Goal: Information Seeking & Learning: Understand process/instructions

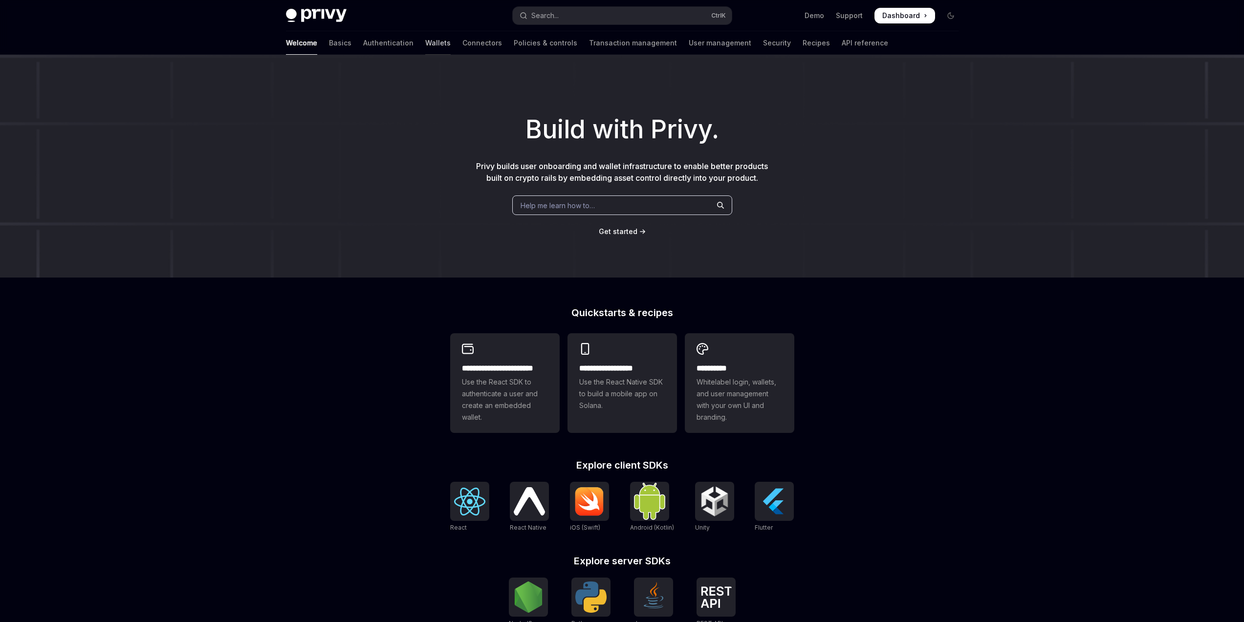
click at [425, 44] on link "Wallets" at bounding box center [437, 42] width 25 height 23
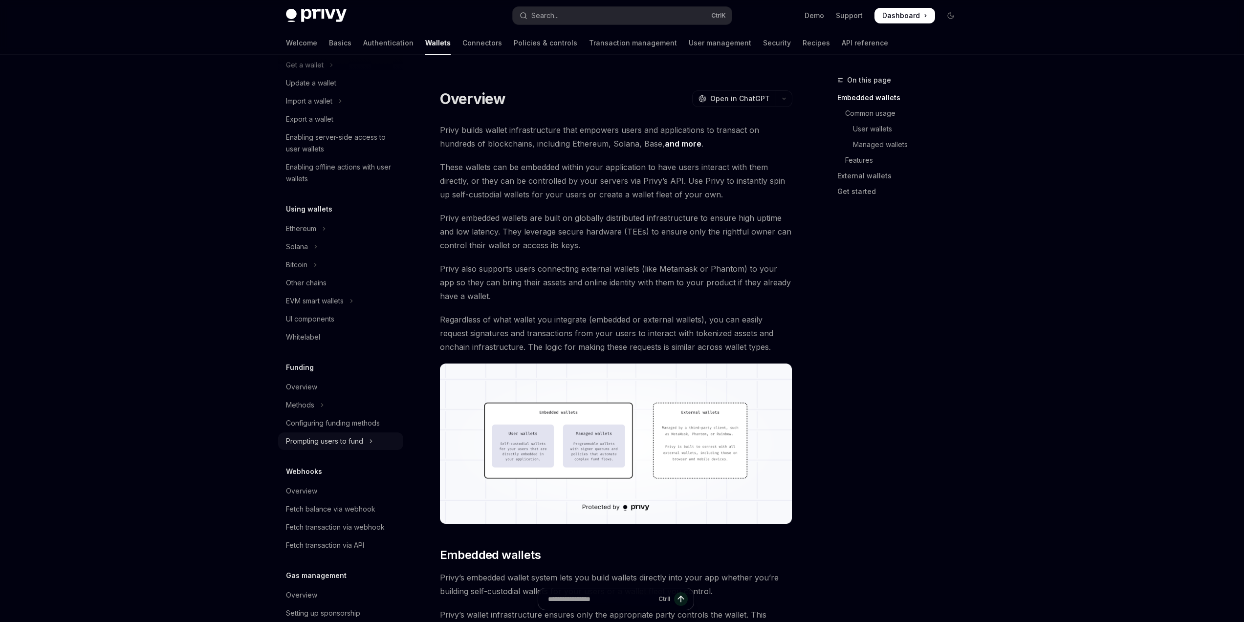
scroll to position [176, 0]
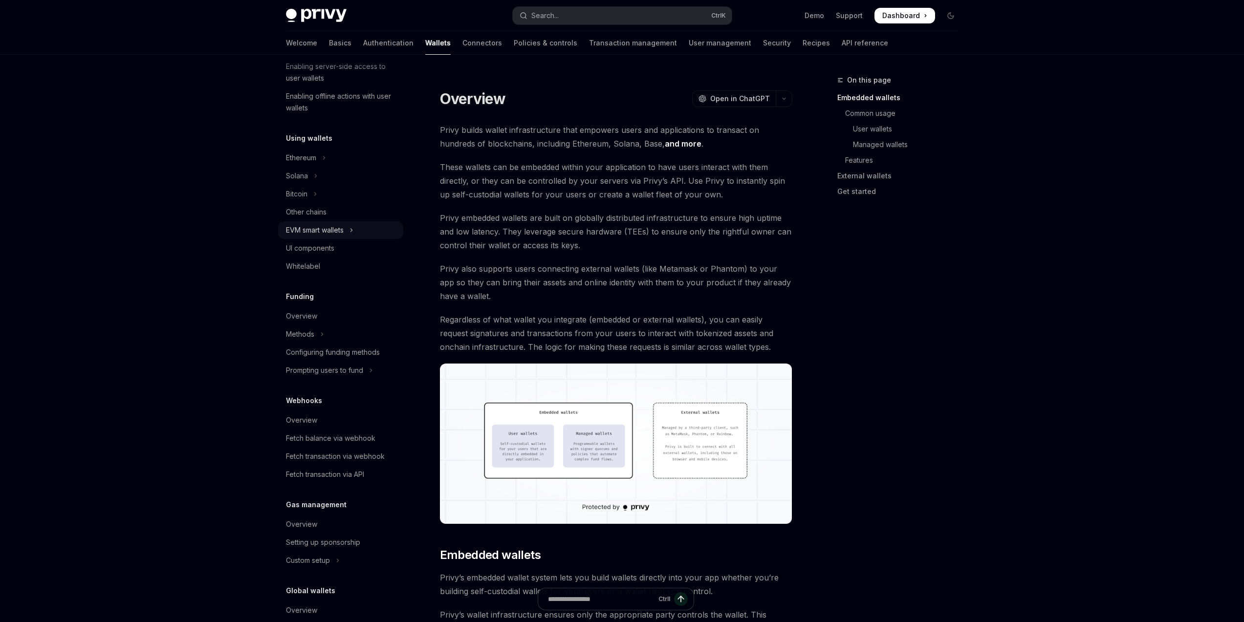
click at [344, 225] on div "EVM smart wallets" at bounding box center [315, 230] width 58 height 12
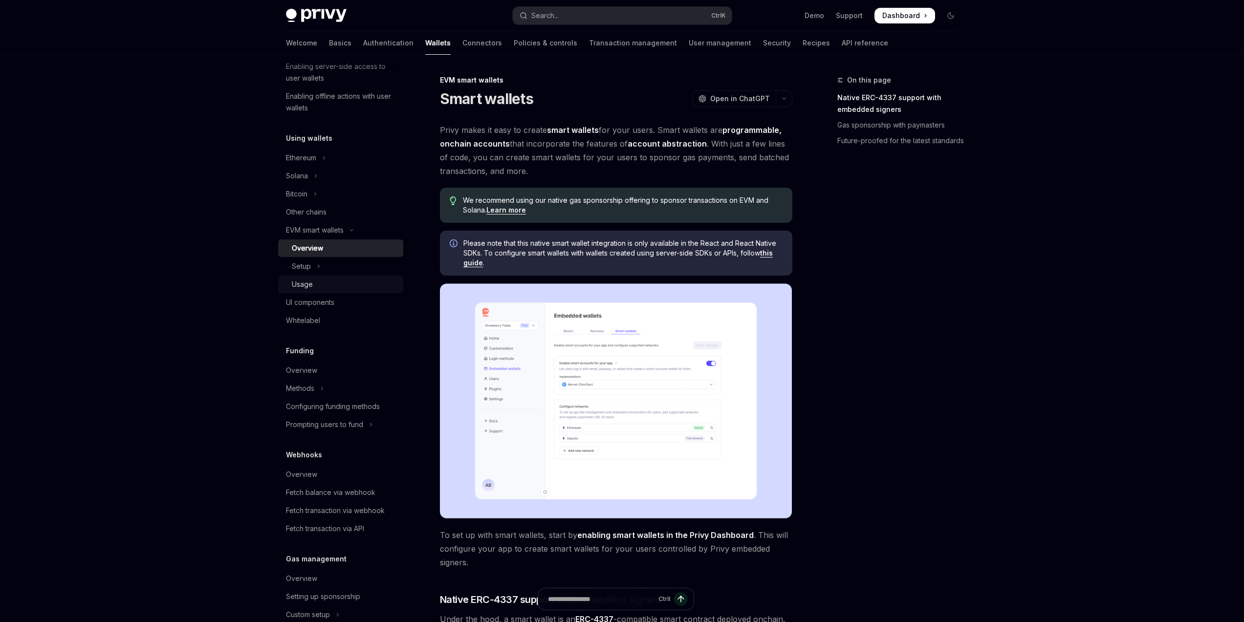
click at [327, 280] on div "Usage" at bounding box center [345, 285] width 106 height 12
type textarea "*"
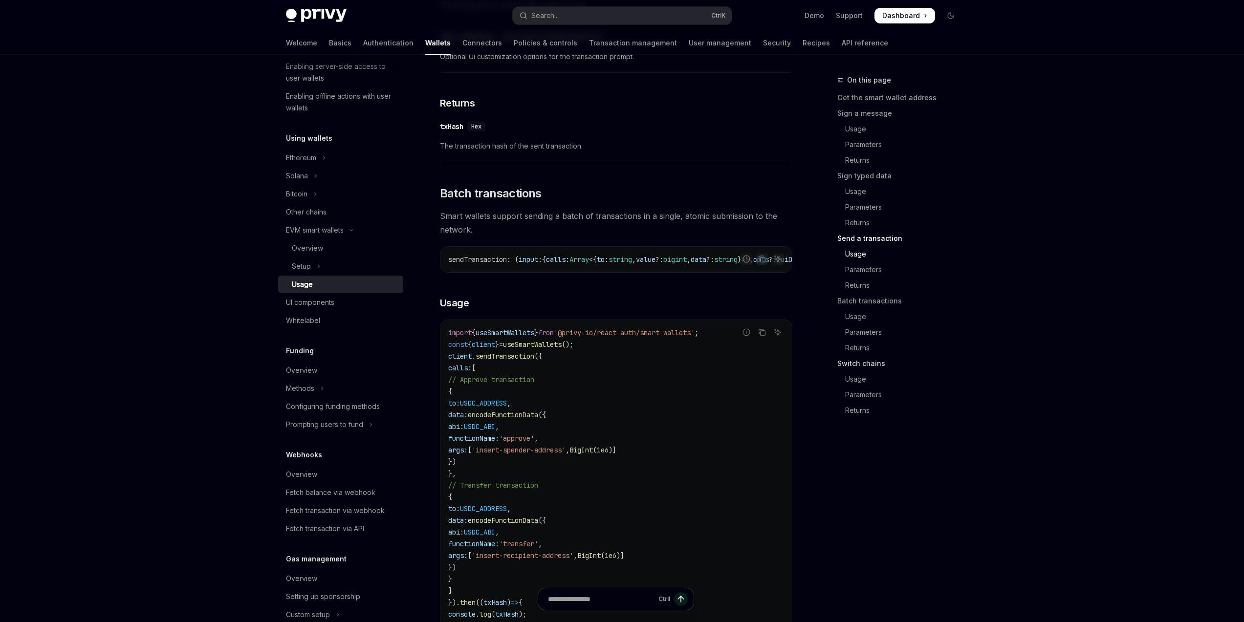
scroll to position [2112, 0]
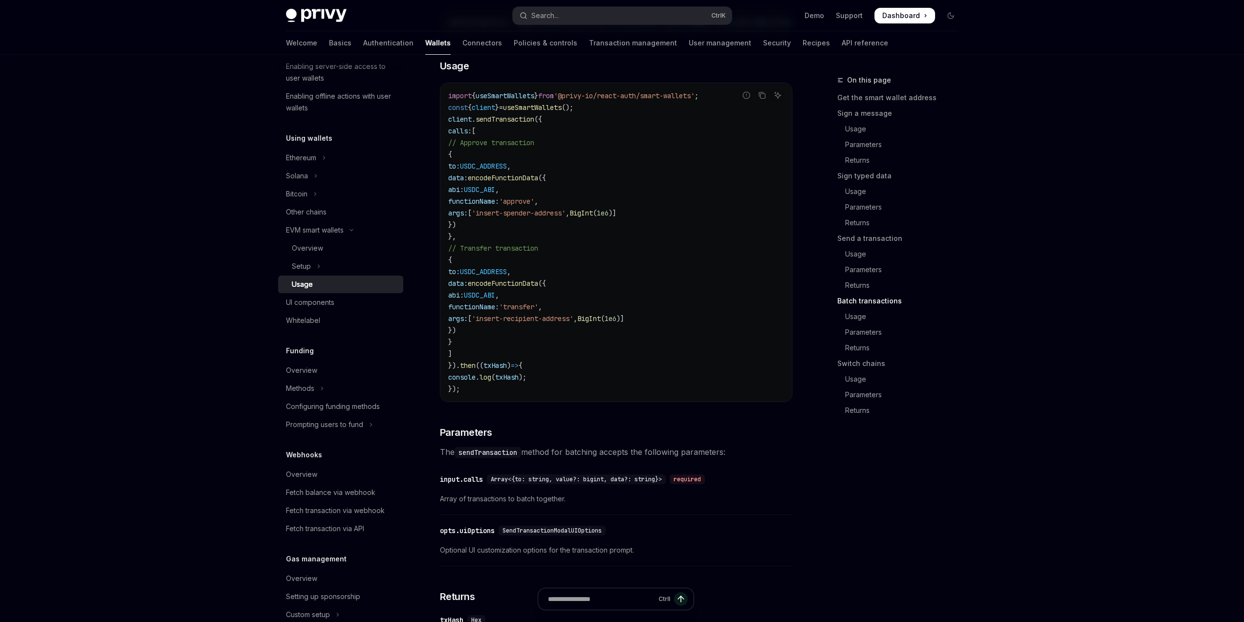
click at [482, 536] on div "opts.uiOptions" at bounding box center [467, 531] width 55 height 10
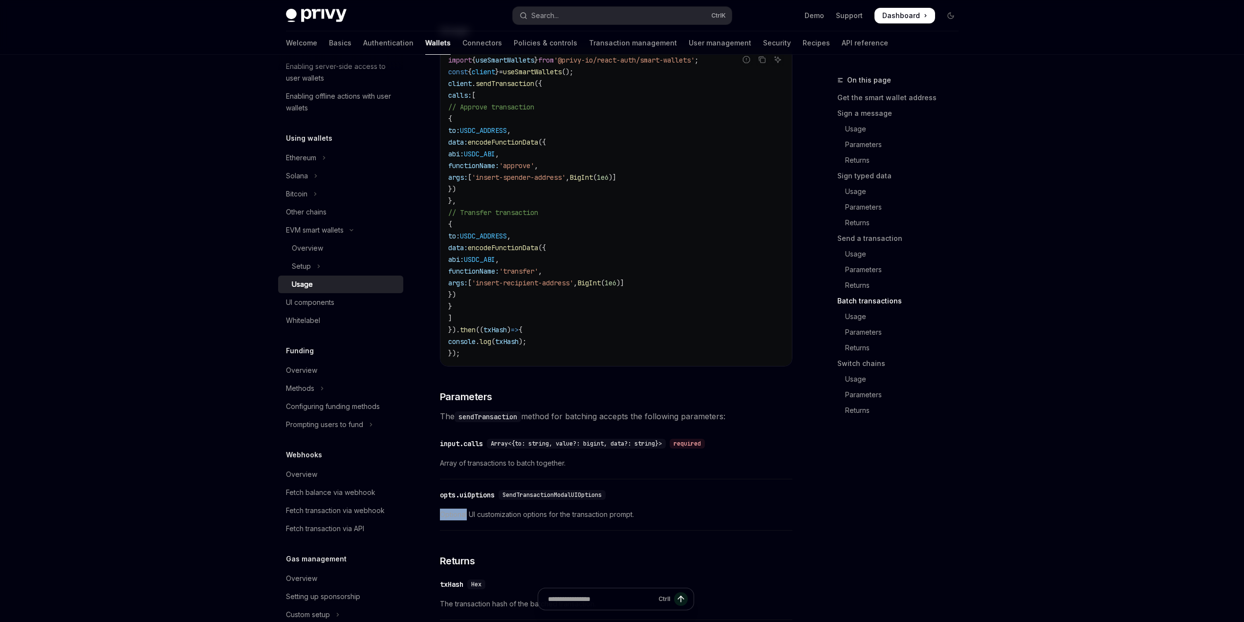
click at [482, 531] on div "​ opts.uiOptions SendTransactionModalUIOptions Optional UI customization option…" at bounding box center [616, 508] width 353 height 46
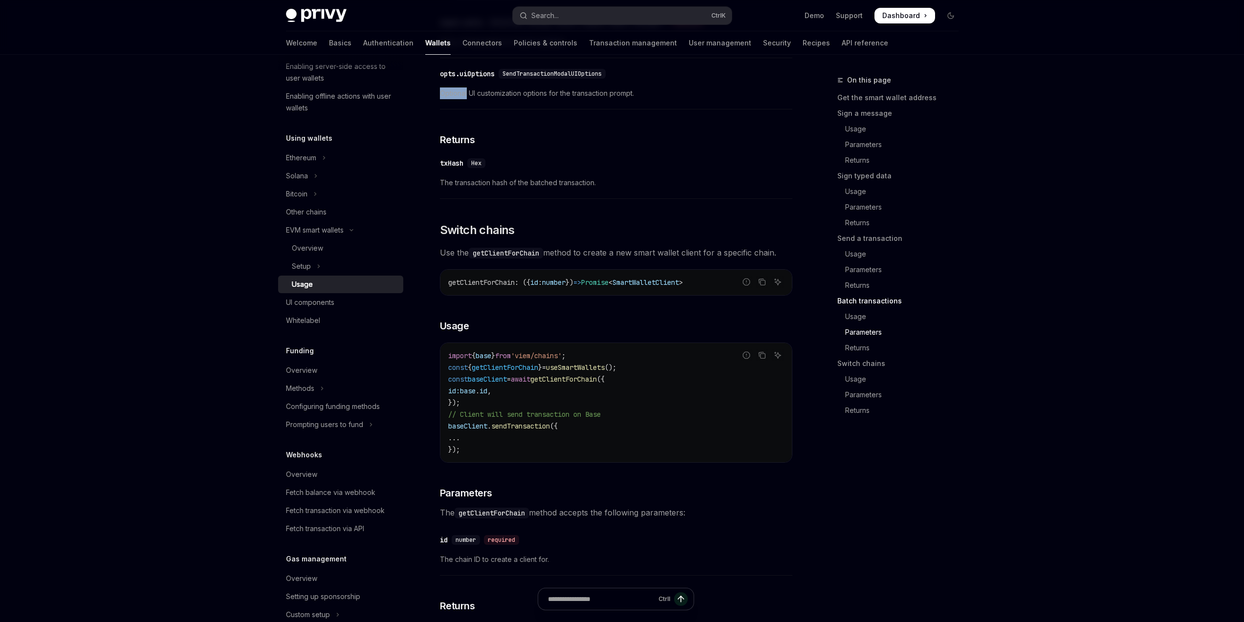
scroll to position [2600, 0]
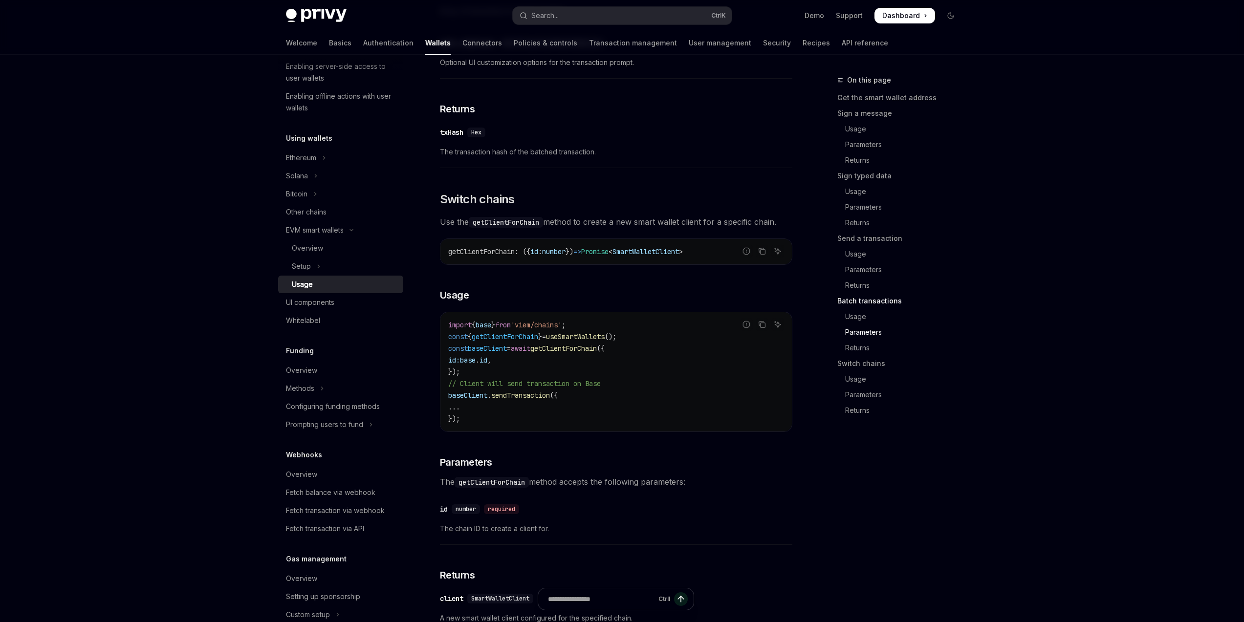
click at [891, 489] on div "On this page Get the smart wallet address Sign a message Usage Parameters Retur…" at bounding box center [892, 348] width 149 height 548
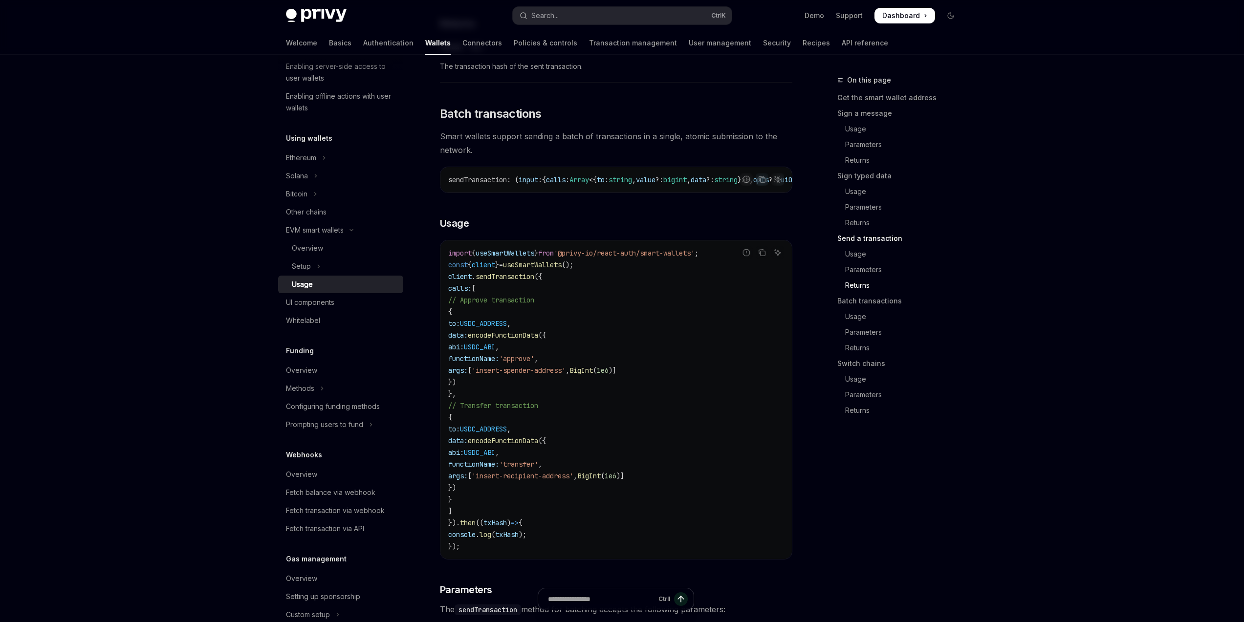
scroll to position [2131, 0]
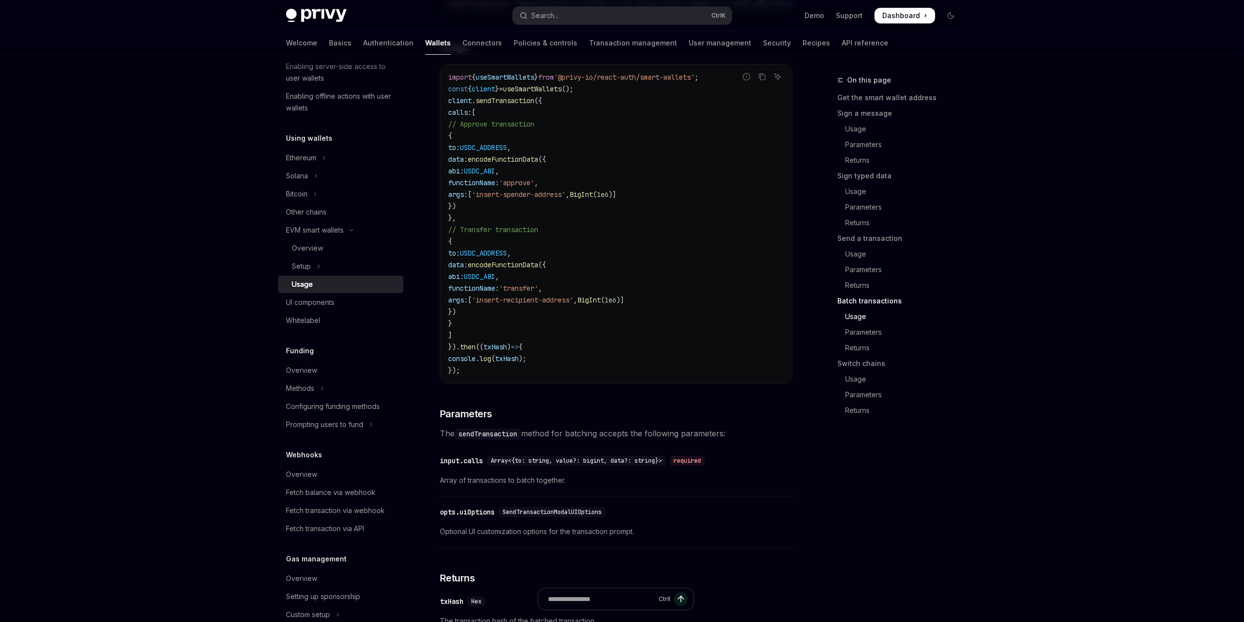
click at [482, 517] on div "opts.uiOptions" at bounding box center [467, 513] width 55 height 10
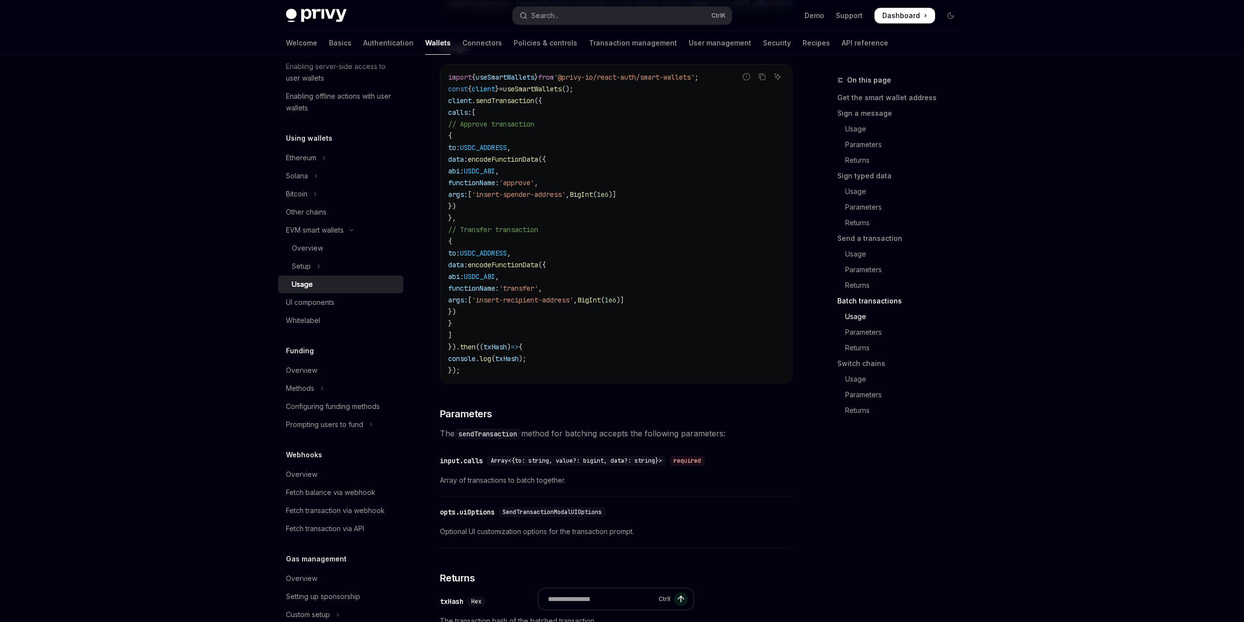
click at [554, 516] on span "SendTransactionModalUIOptions" at bounding box center [552, 513] width 99 height 8
click at [553, 516] on span "SendTransactionModalUIOptions" at bounding box center [552, 513] width 99 height 8
click at [480, 517] on div "opts.uiOptions" at bounding box center [467, 513] width 55 height 10
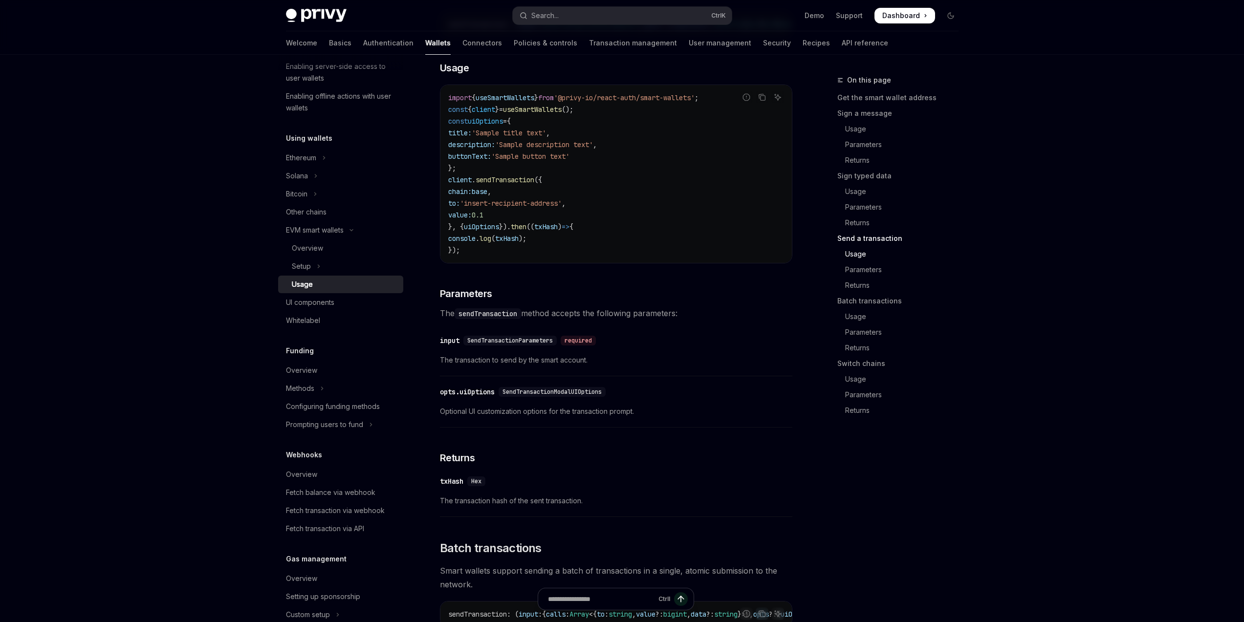
scroll to position [1427, 0]
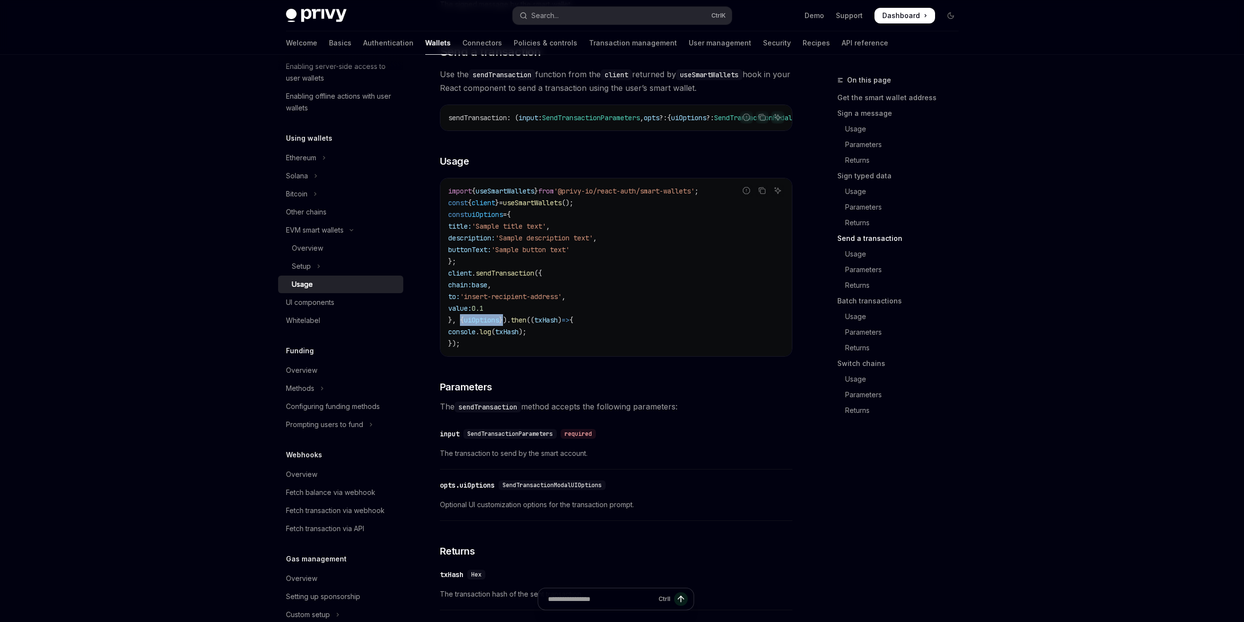
drag, startPoint x: 462, startPoint y: 345, endPoint x: 507, endPoint y: 345, distance: 45.0
click at [507, 325] on span "}, { uiOptions }). then (( txHash ) => {" at bounding box center [510, 320] width 125 height 9
click at [495, 325] on span "uiOptions" at bounding box center [481, 320] width 35 height 9
drag, startPoint x: 464, startPoint y: 245, endPoint x: 604, endPoint y: 271, distance: 142.7
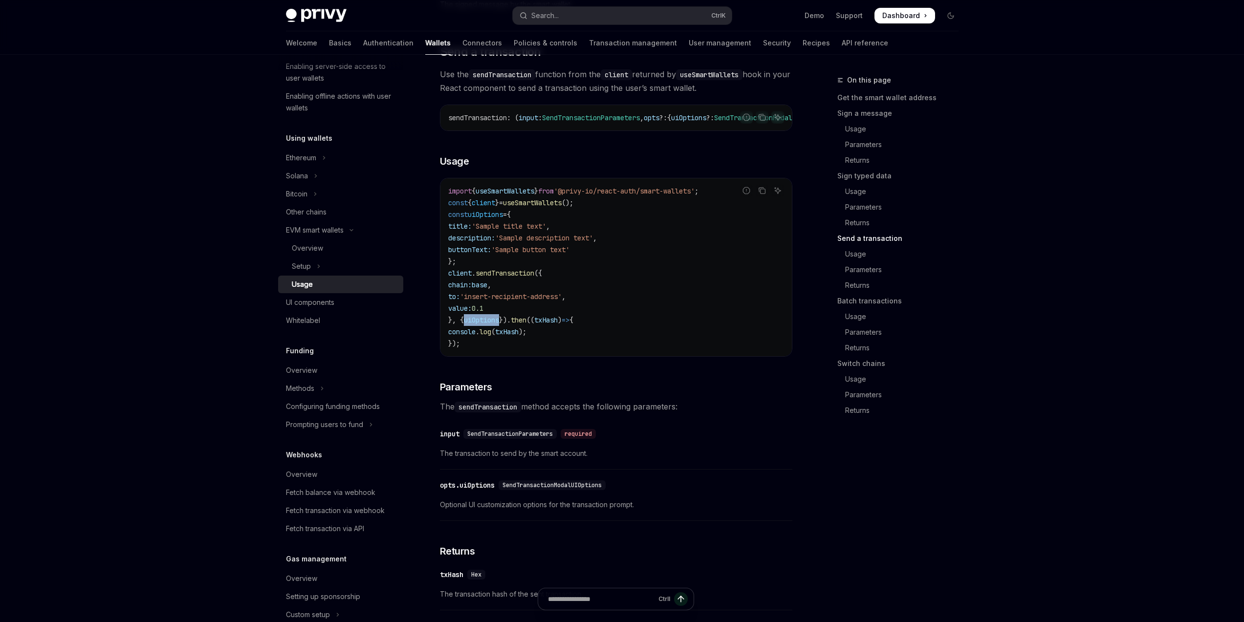
click at [604, 271] on code "import { useSmartWallets } from '@privy-io/react-auth/smart-wallets' ; const { …" at bounding box center [616, 267] width 336 height 164
copy code "title: 'Sample title text' , description: 'Sample description text' , buttonTex…"
click at [658, 268] on code "import { useSmartWallets } from '@privy-io/react-auth/smart-wallets' ; const { …" at bounding box center [616, 267] width 336 height 164
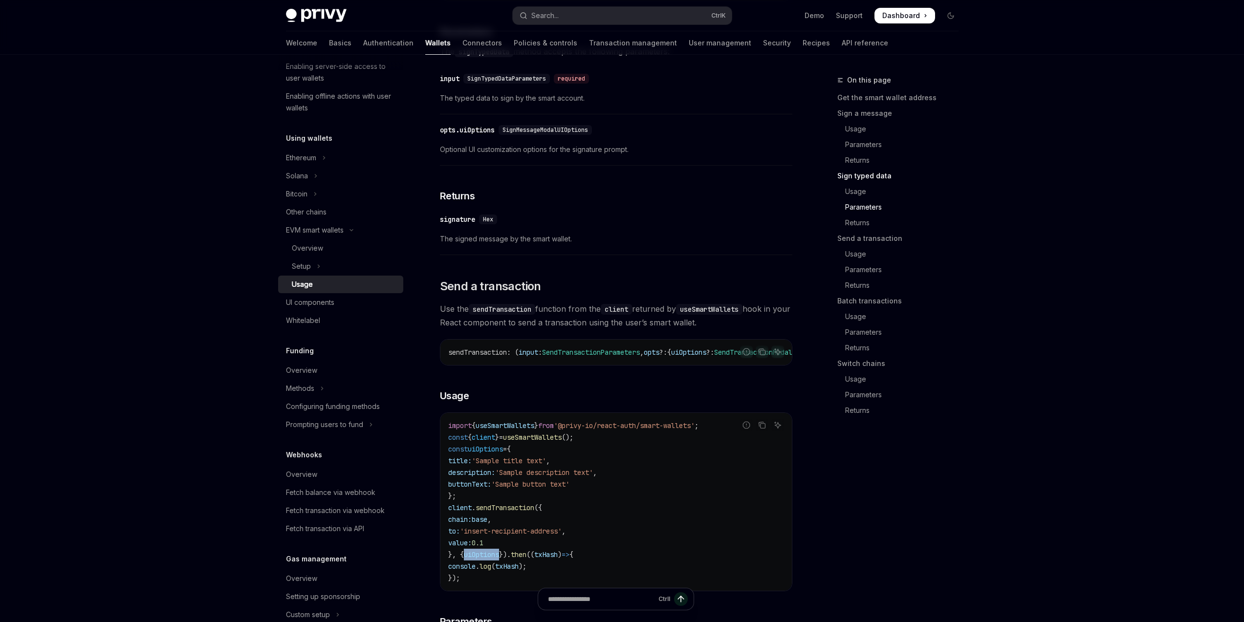
scroll to position [1075, 0]
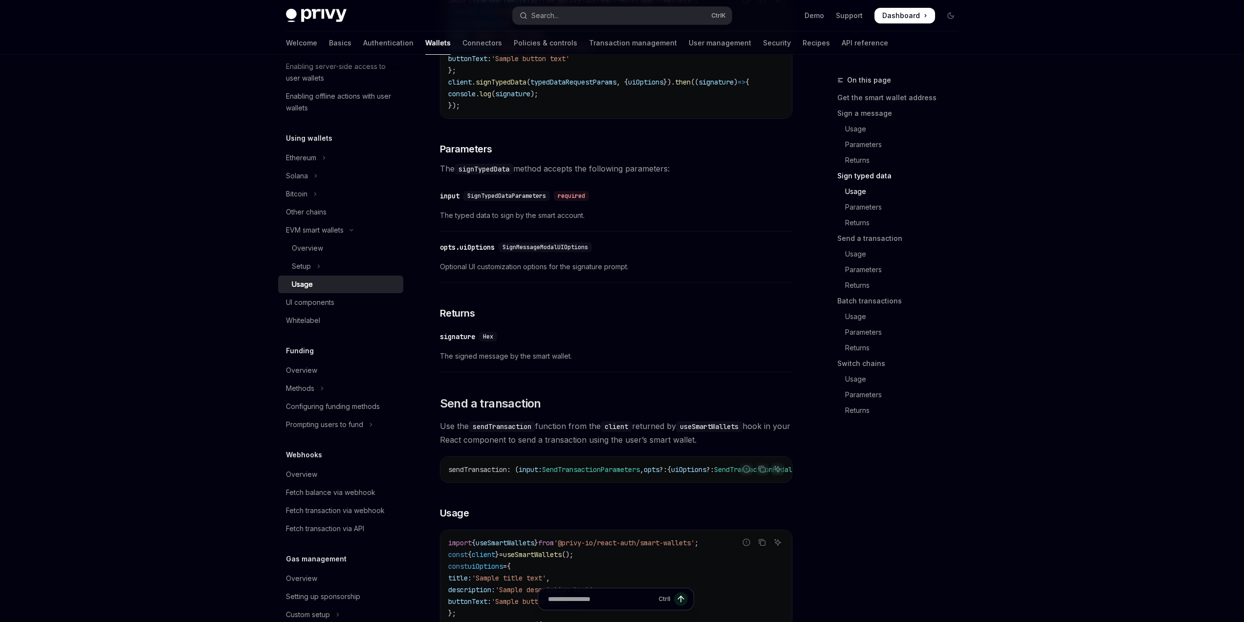
click at [518, 251] on span "SignMessageModalUIOptions" at bounding box center [546, 248] width 86 height 8
click at [495, 252] on div "opts.uiOptions" at bounding box center [467, 248] width 55 height 10
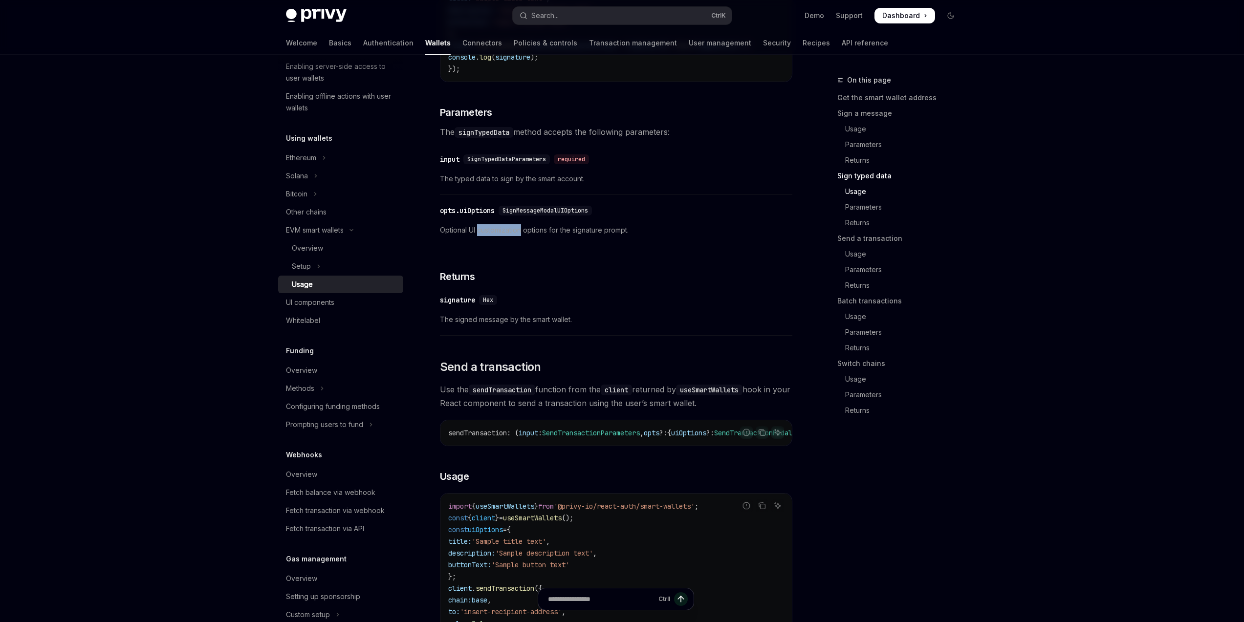
click at [495, 268] on div "Follow the smart wallets setup guide to configure smart wallets for your applic…" at bounding box center [616, 611] width 353 height 3128
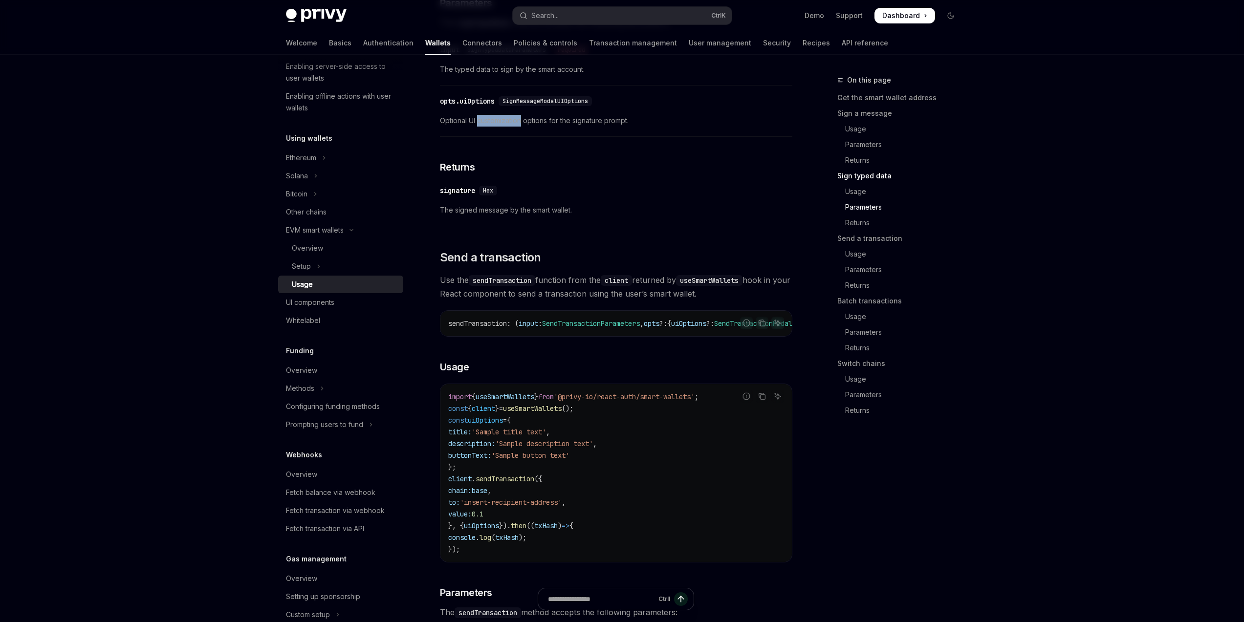
scroll to position [1271, 0]
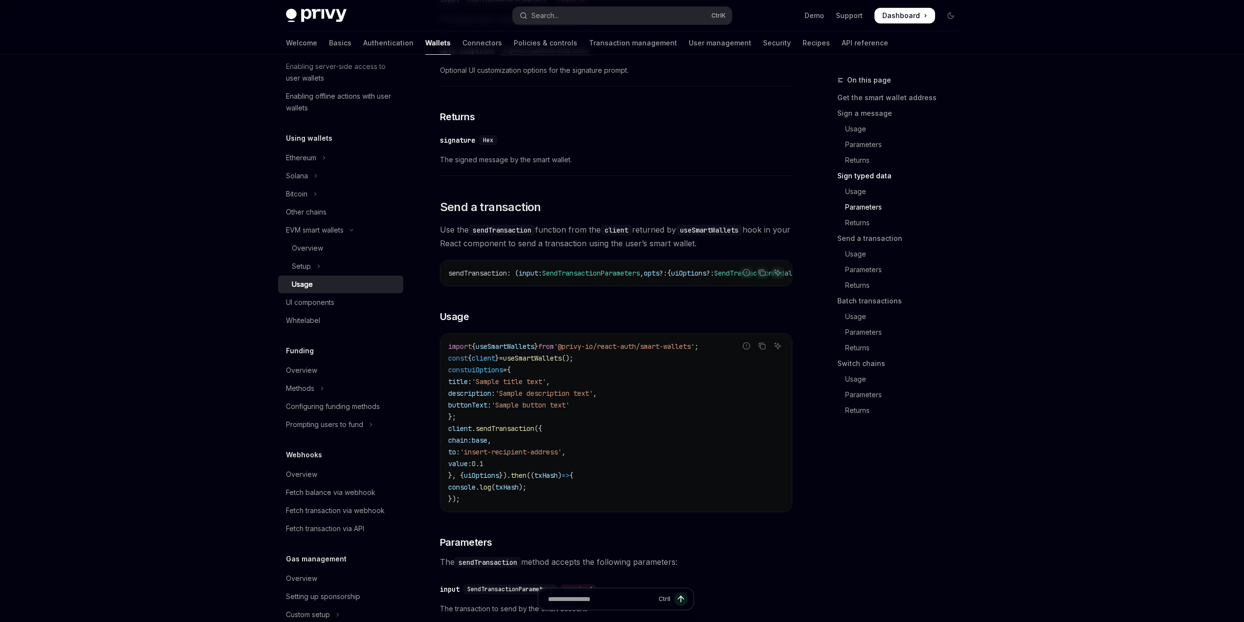
click at [561, 57] on div "​ opts.uiOptions SignMessageModalUIOptions" at bounding box center [611, 51] width 343 height 12
click at [558, 55] on span "SignMessageModalUIOptions" at bounding box center [546, 51] width 86 height 8
copy span "SignMessageModalUIOptions"
click at [609, 16] on button "Search... Ctrl K" at bounding box center [622, 16] width 219 height 18
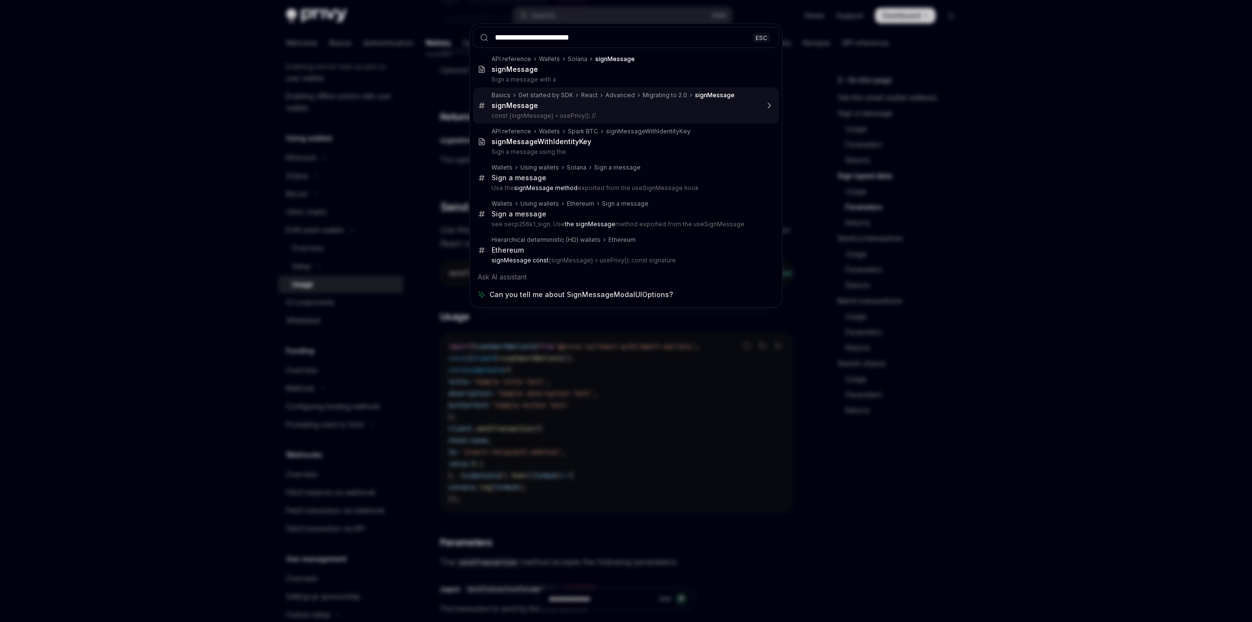
type input "**********"
click at [837, 257] on div "**********" at bounding box center [626, 311] width 1252 height 622
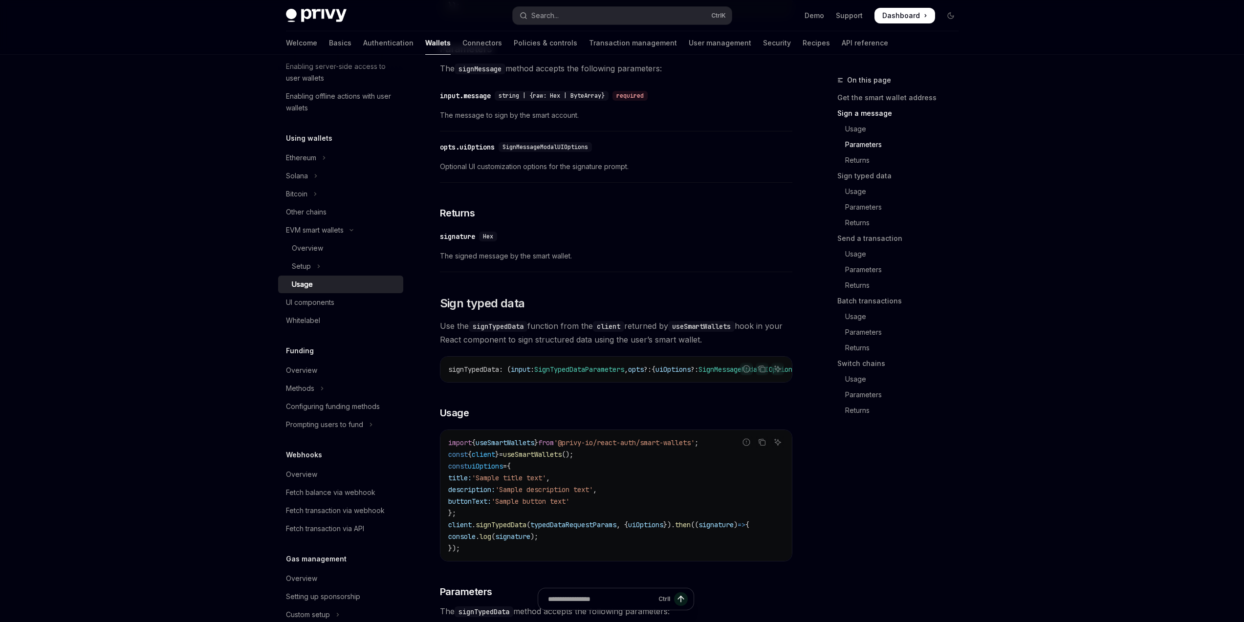
scroll to position [509, 0]
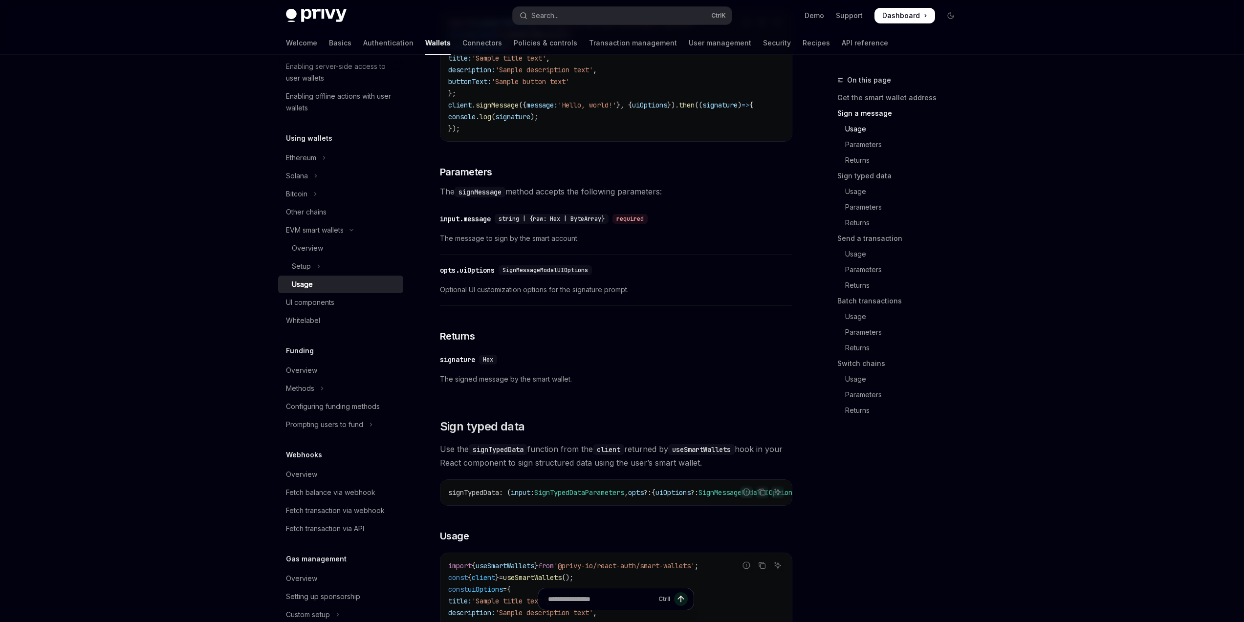
click at [568, 274] on span "SignMessageModalUIOptions" at bounding box center [546, 270] width 86 height 8
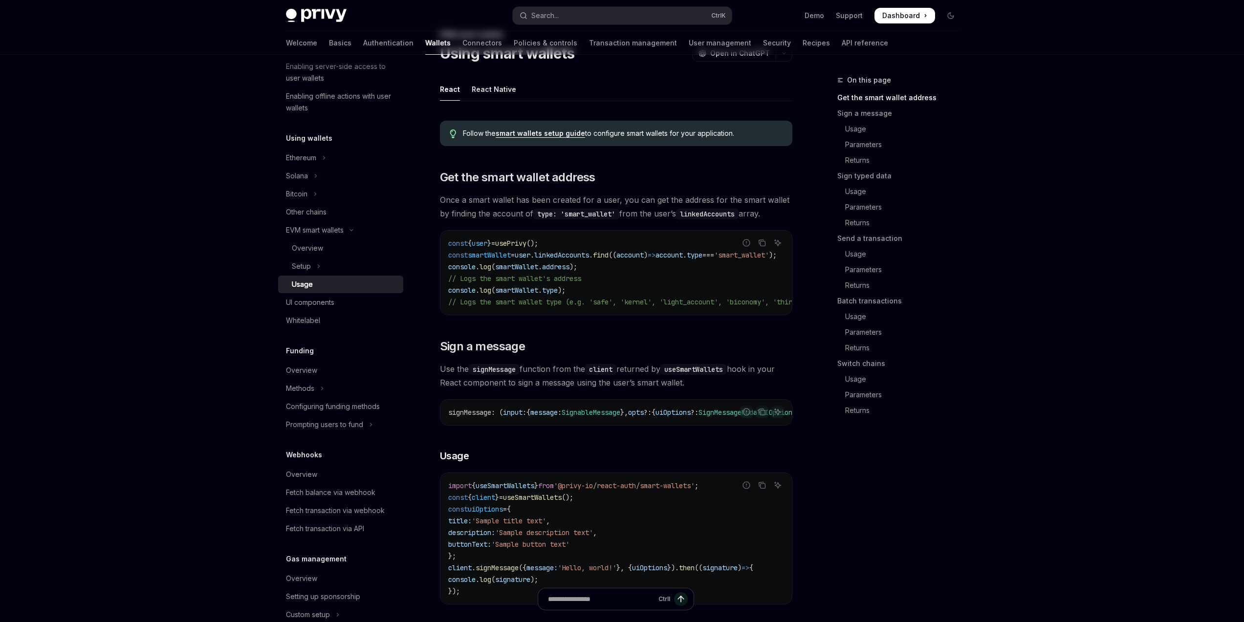
scroll to position [0, 0]
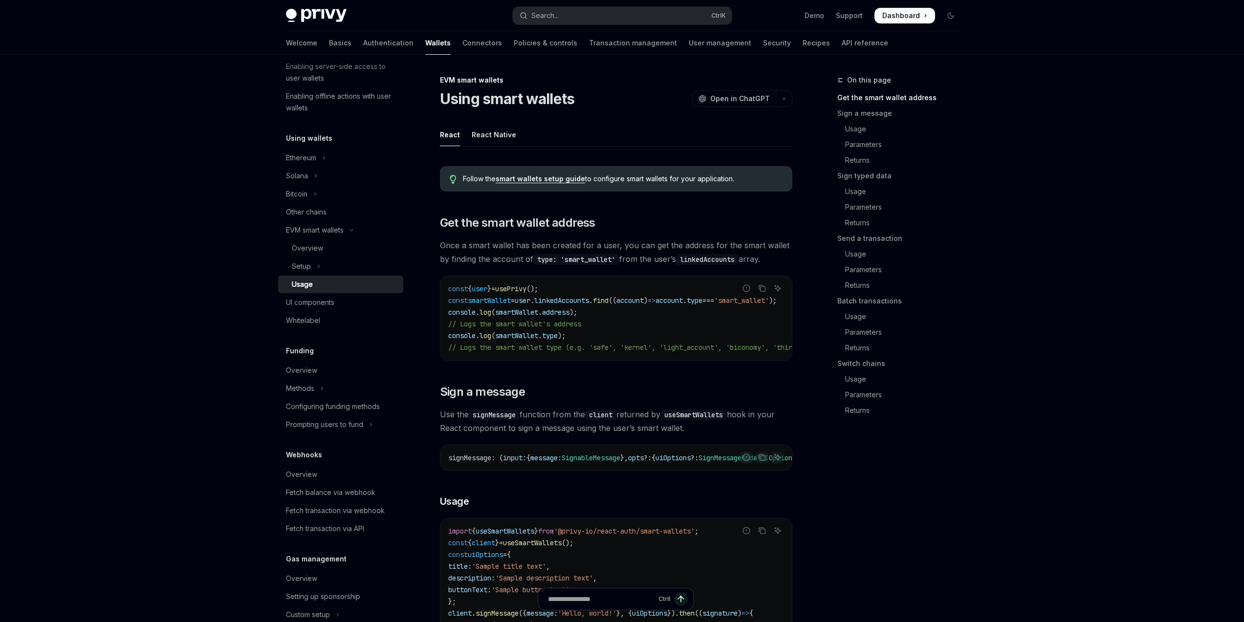
click at [557, 178] on link "smart wallets setup guide" at bounding box center [540, 179] width 89 height 9
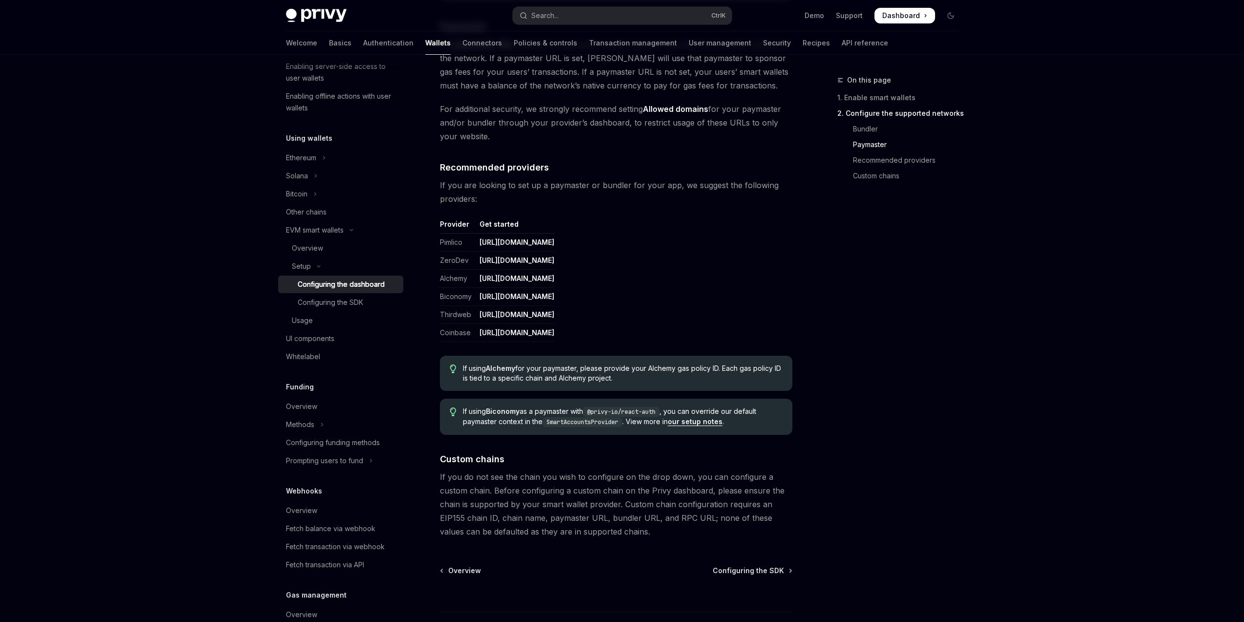
scroll to position [1106, 0]
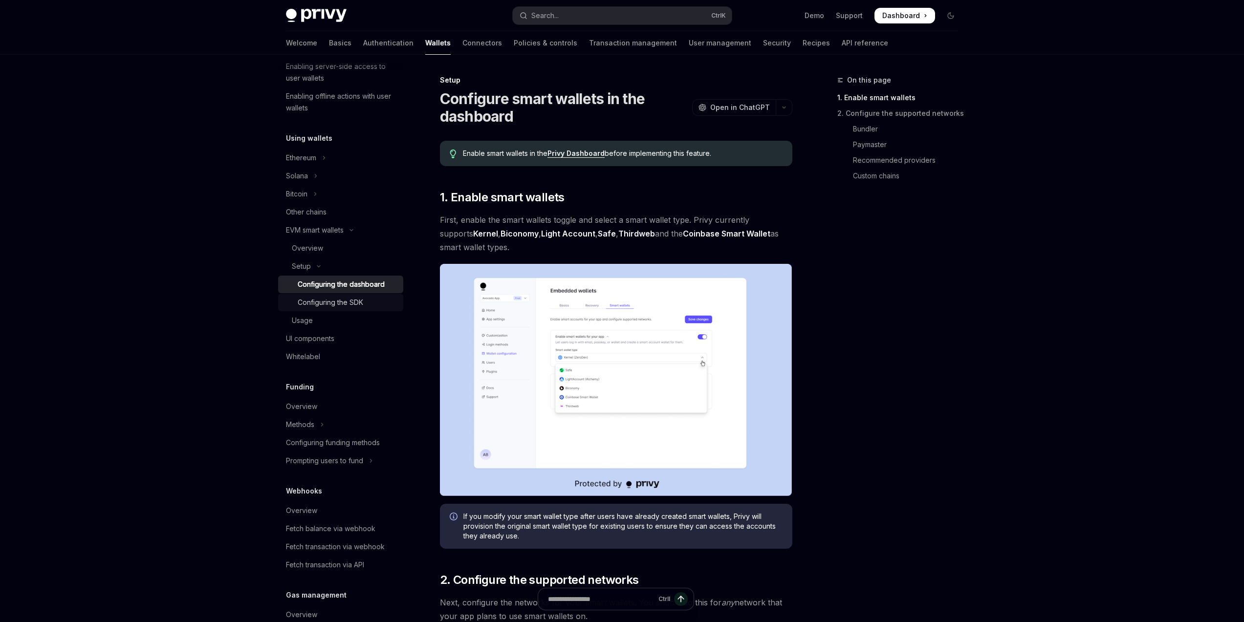
click at [334, 308] on div "Configuring the SDK" at bounding box center [331, 303] width 66 height 12
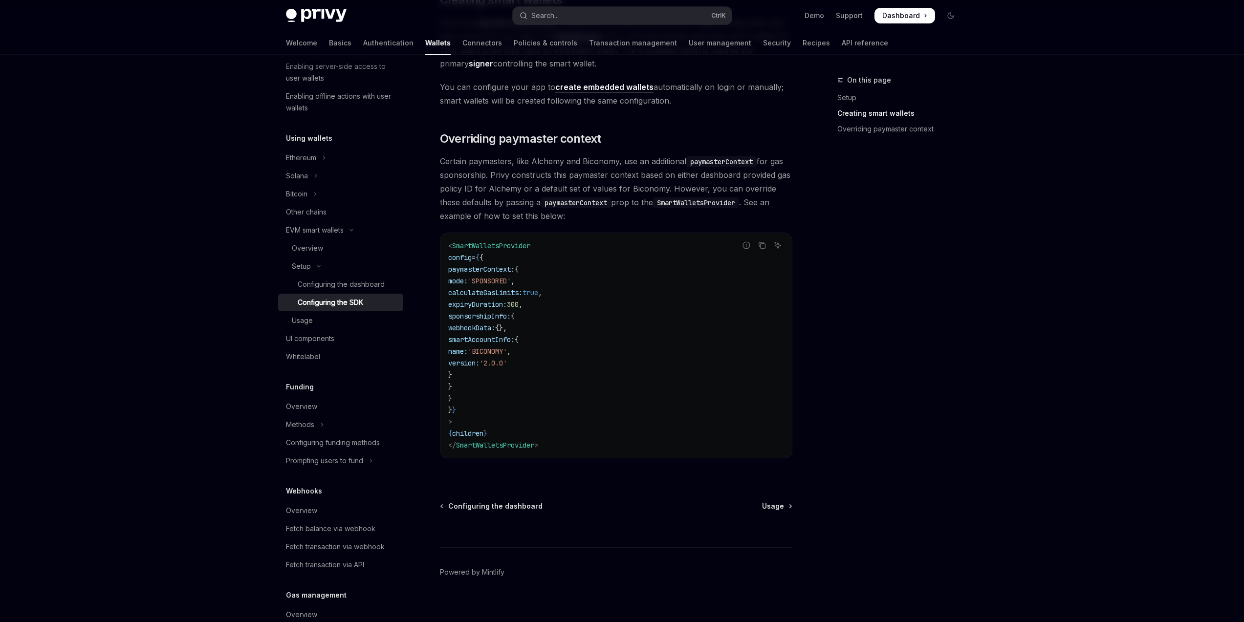
scroll to position [664, 0]
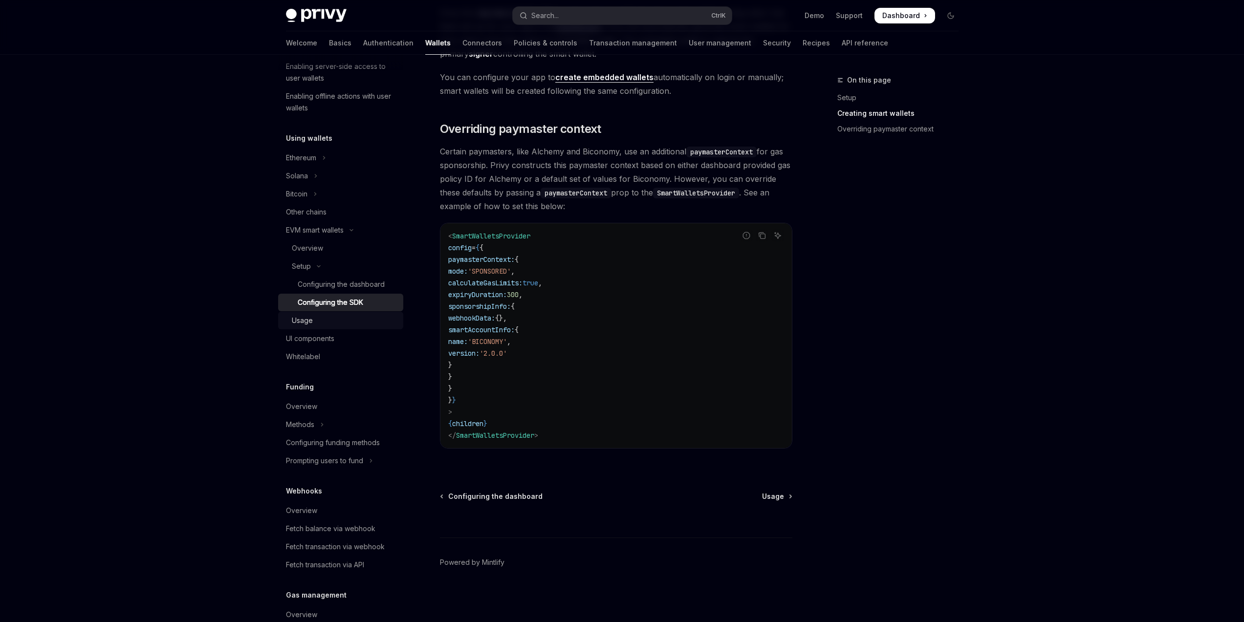
click at [369, 325] on div "Usage" at bounding box center [345, 321] width 106 height 12
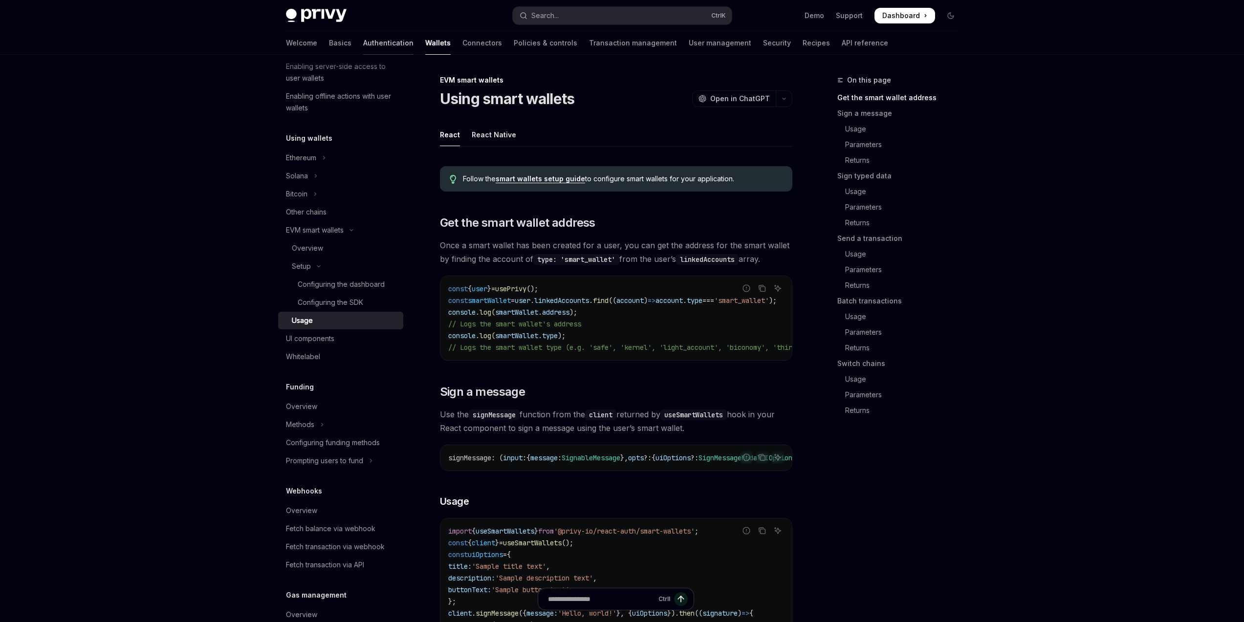
click at [363, 44] on link "Authentication" at bounding box center [388, 42] width 50 height 23
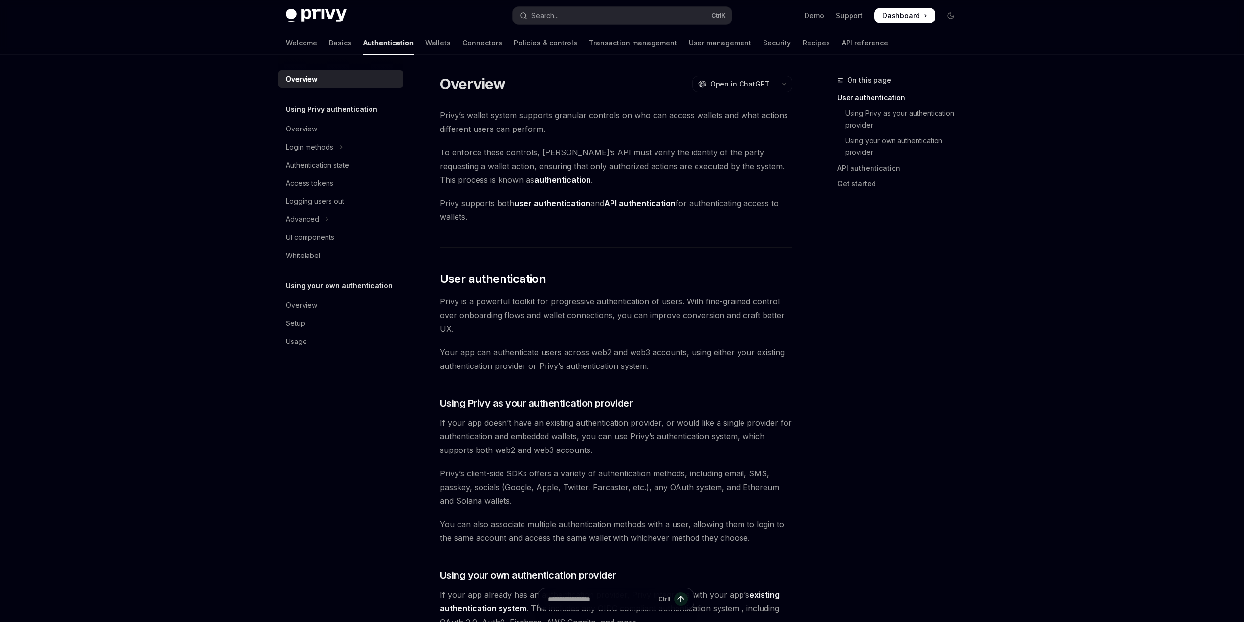
click at [378, 43] on div "Welcome Basics Authentication Wallets Connectors Policies & controls Transactio…" at bounding box center [587, 42] width 602 height 23
click at [425, 44] on link "Wallets" at bounding box center [437, 42] width 25 height 23
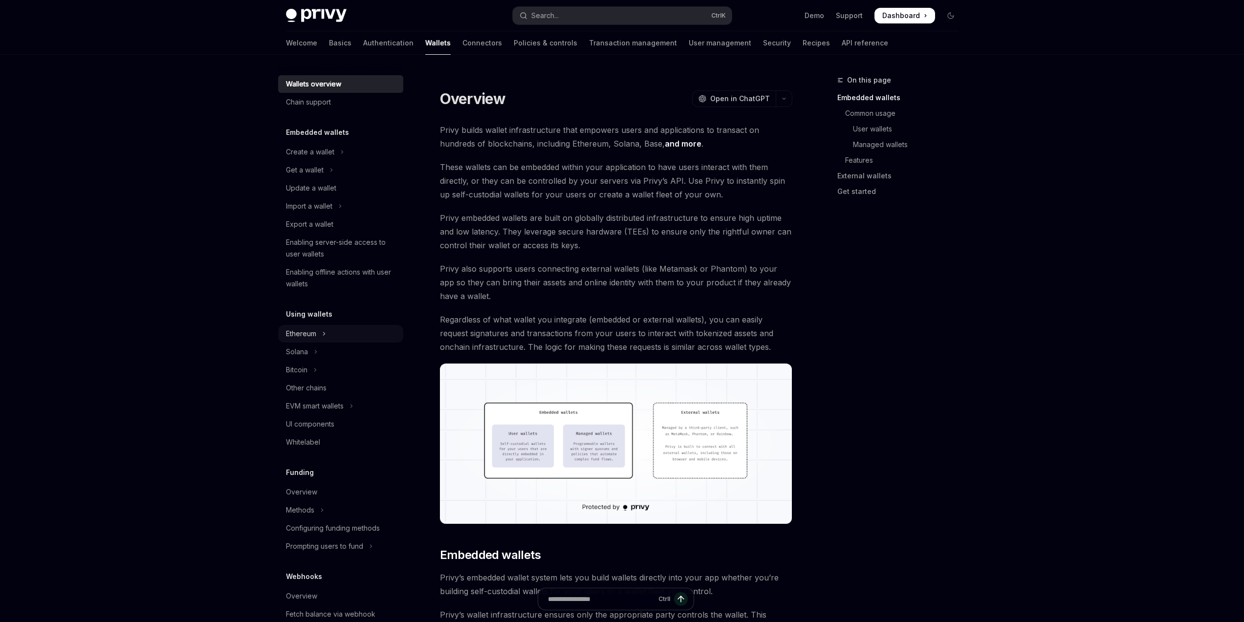
click at [343, 338] on button "Ethereum" at bounding box center [340, 334] width 125 height 18
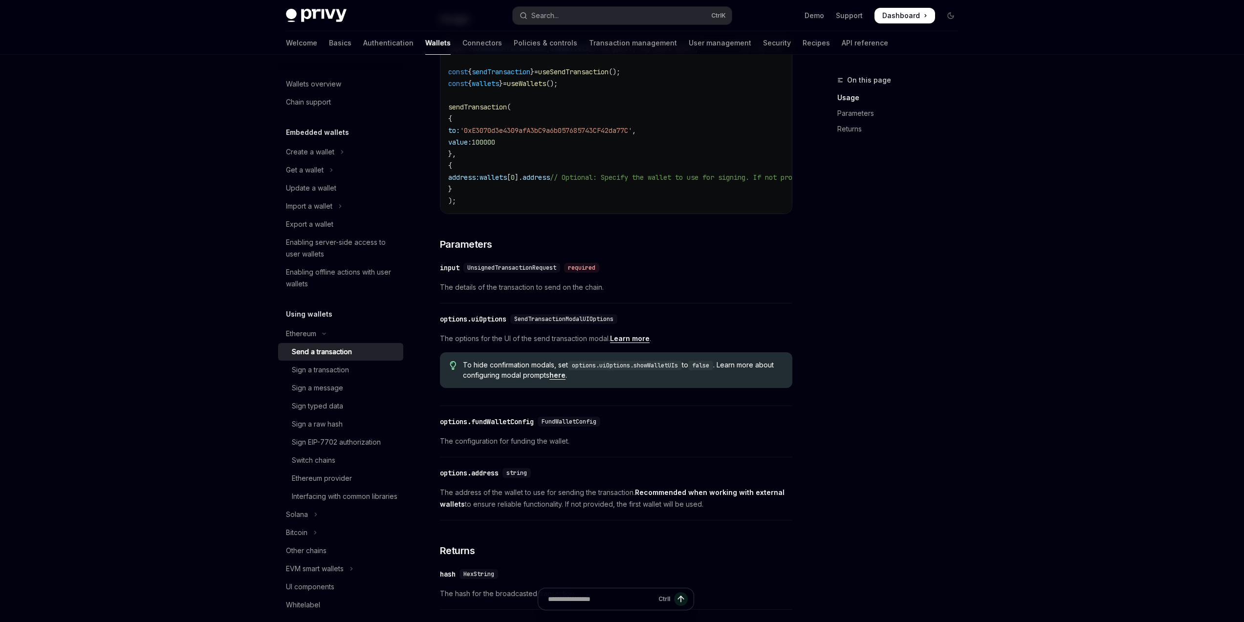
scroll to position [235, 0]
click at [507, 271] on span "UnsignedTransactionRequest" at bounding box center [511, 267] width 89 height 8
click at [546, 322] on span "SendTransactionModalUIOptions" at bounding box center [563, 318] width 99 height 8
click at [641, 342] on link "Learn more" at bounding box center [630, 337] width 40 height 9
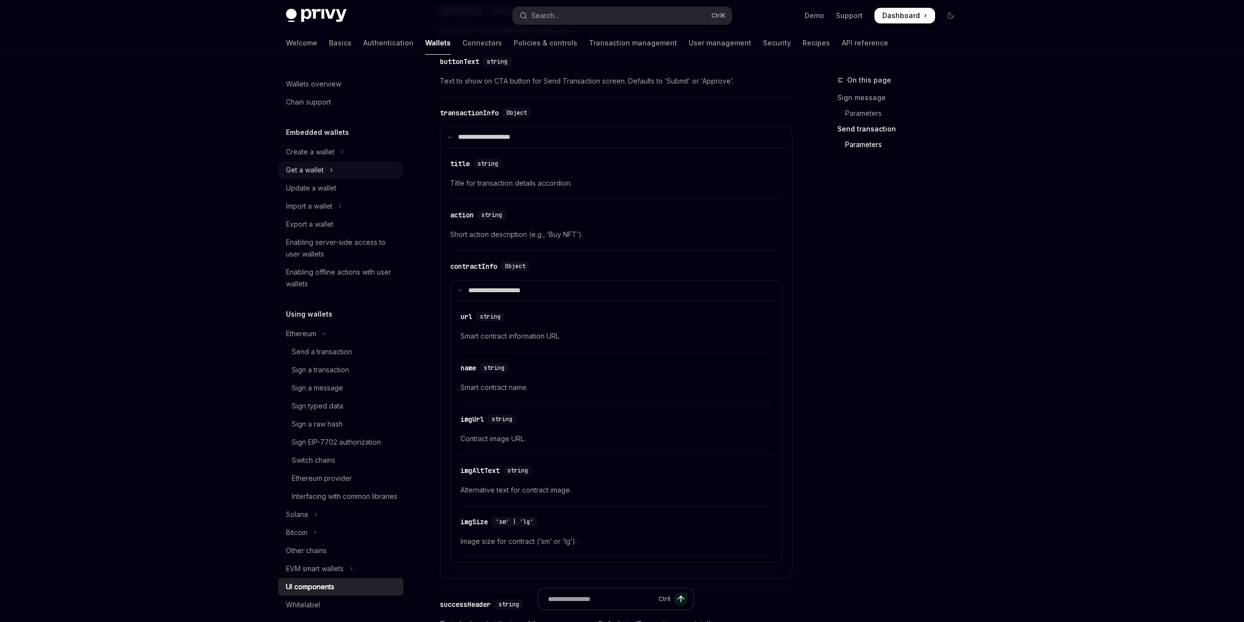
scroll to position [1268, 0]
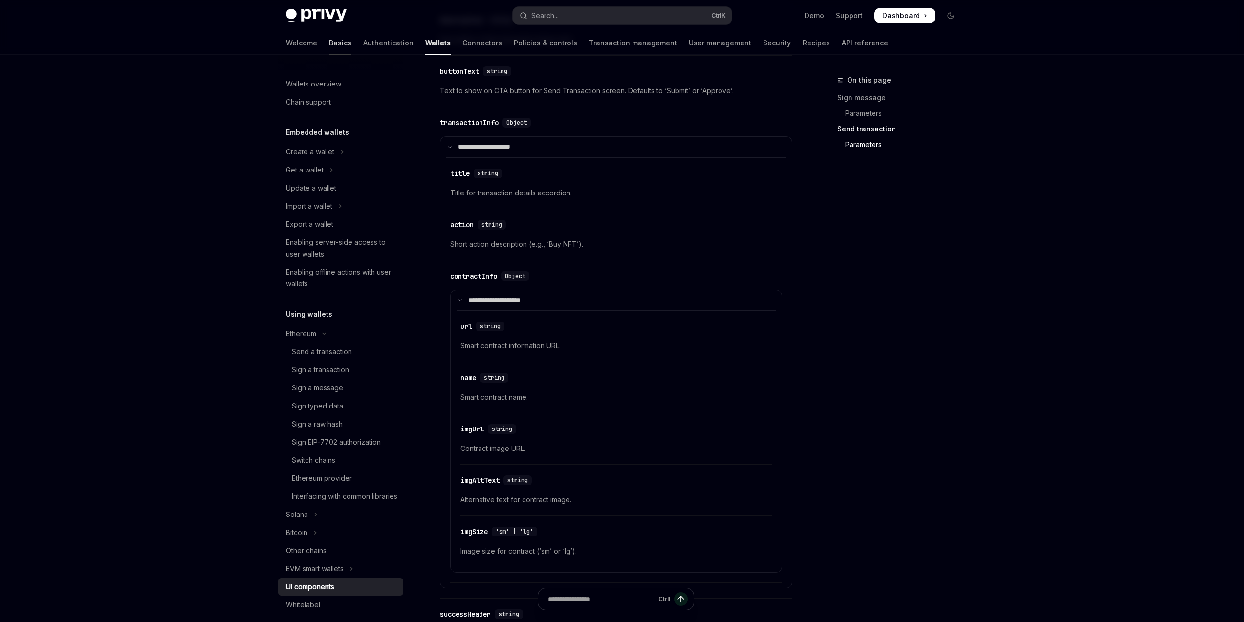
click at [329, 44] on link "Basics" at bounding box center [340, 42] width 22 height 23
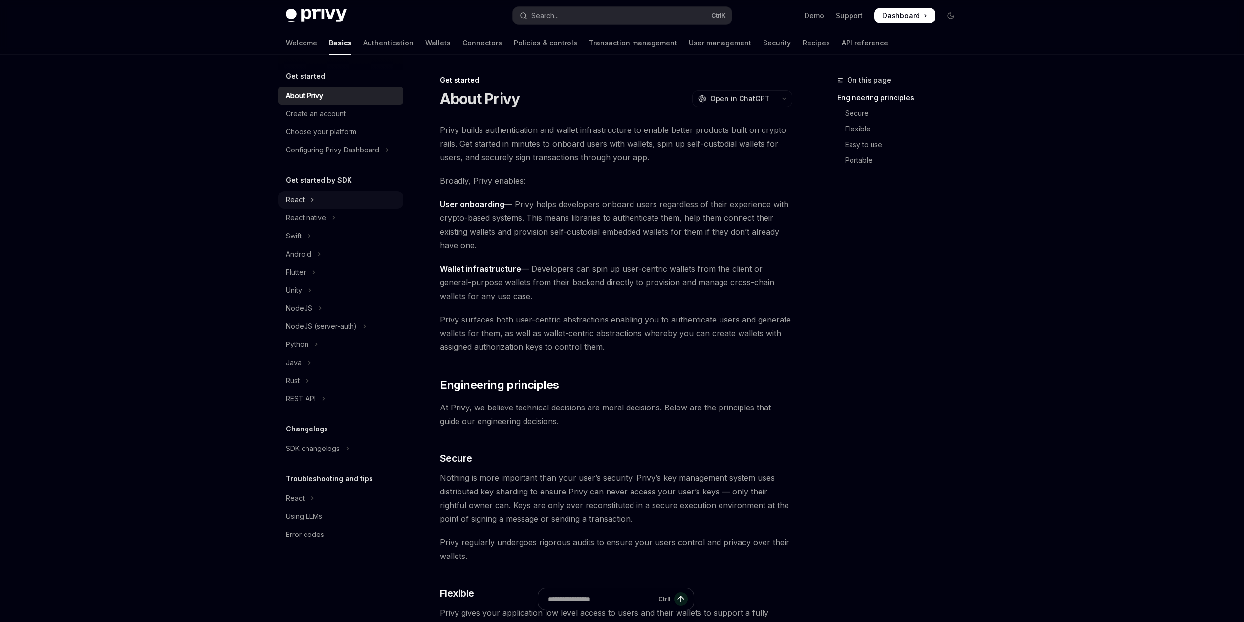
click at [337, 205] on button "React" at bounding box center [340, 200] width 125 height 18
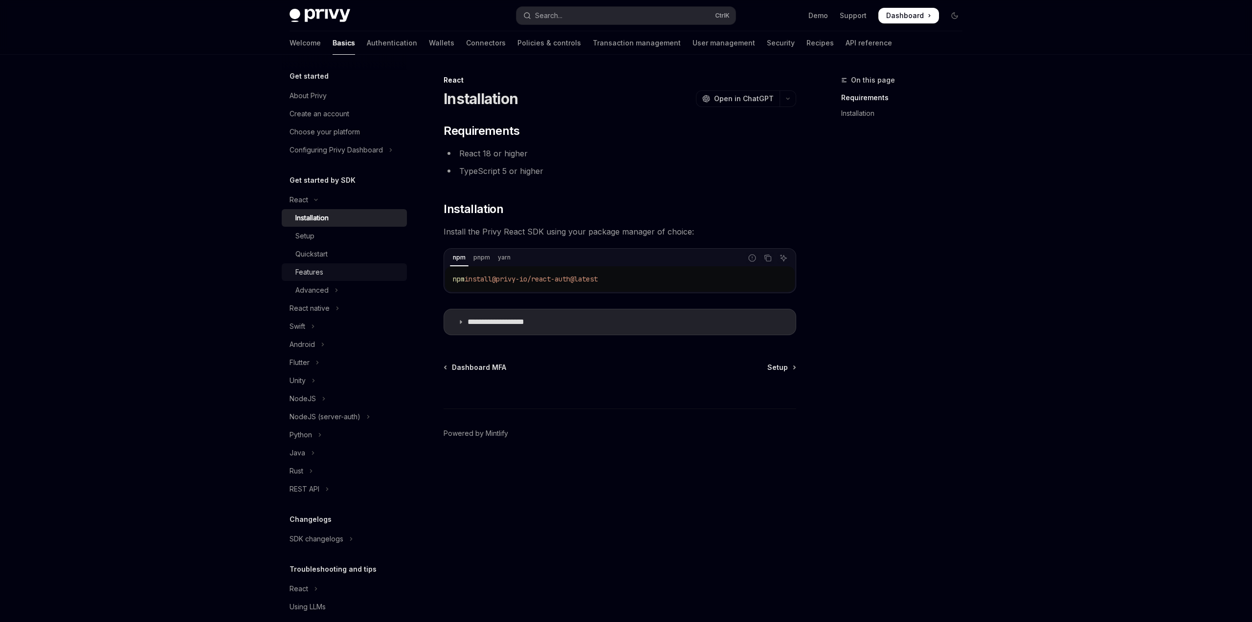
click at [335, 276] on div "Features" at bounding box center [348, 272] width 106 height 12
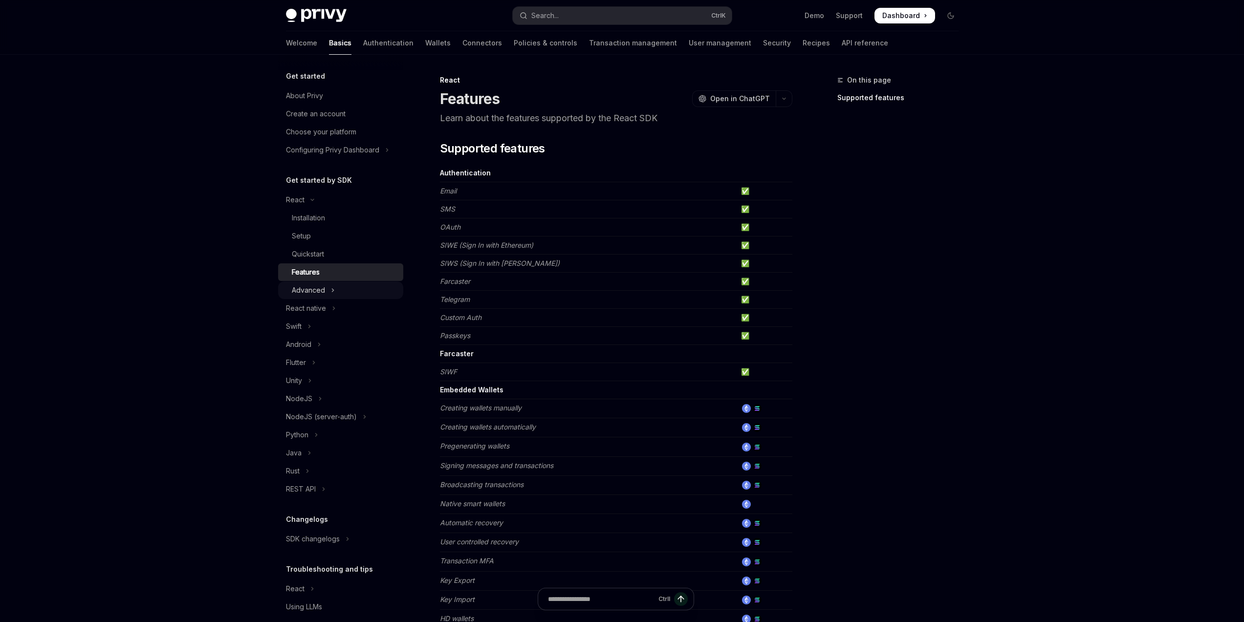
click at [347, 290] on button "Advanced" at bounding box center [340, 291] width 125 height 18
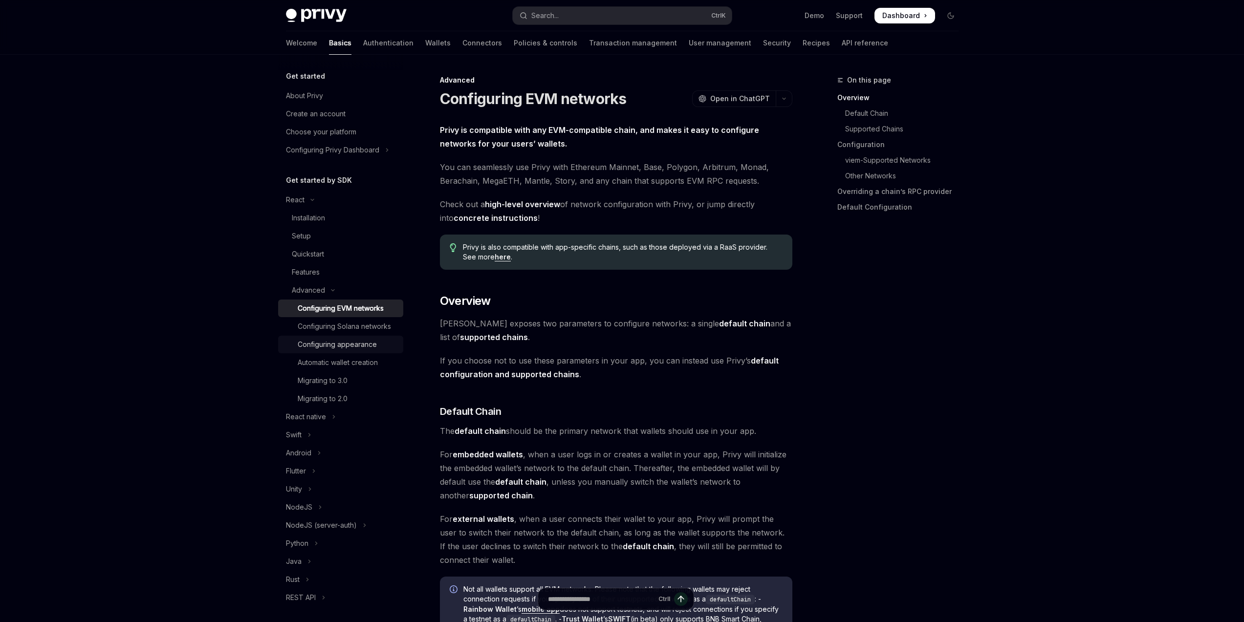
click at [366, 351] on div "Configuring appearance" at bounding box center [337, 345] width 79 height 12
type textarea "*"
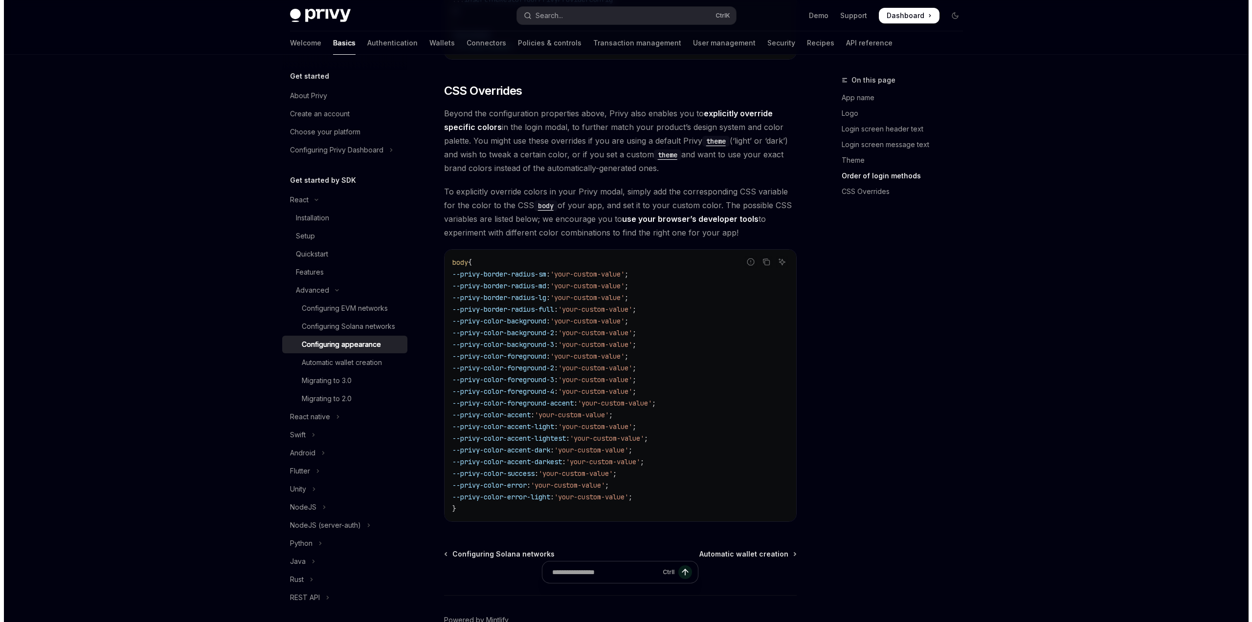
scroll to position [2307, 0]
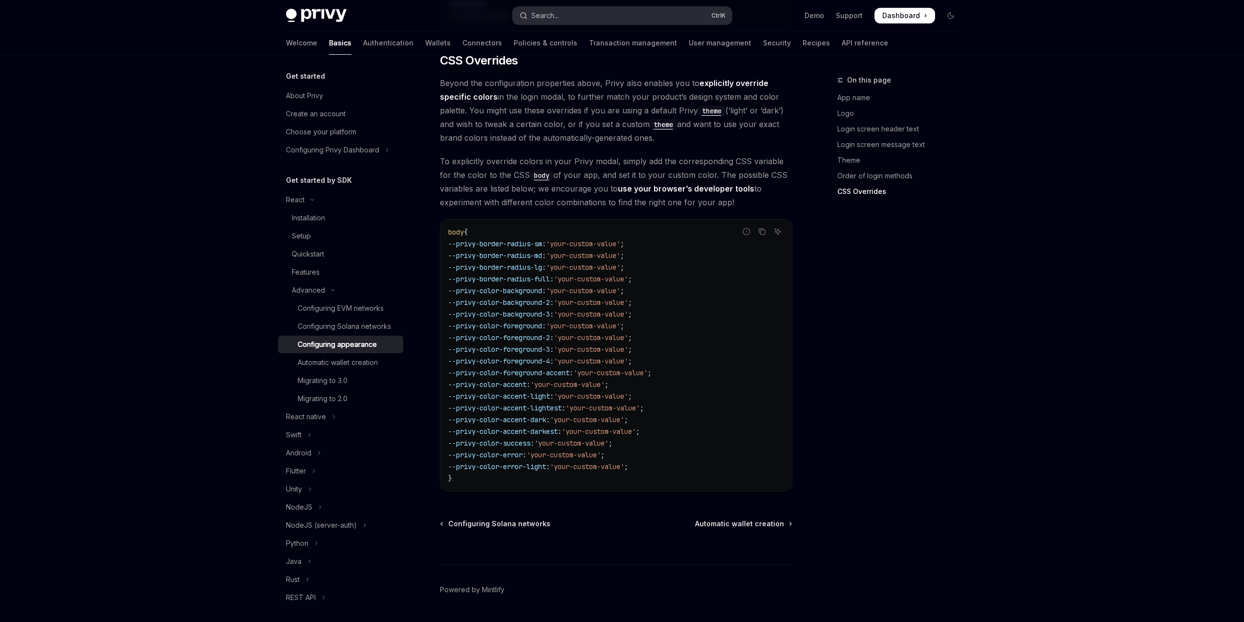
click at [637, 22] on button "Search... Ctrl K" at bounding box center [622, 16] width 219 height 18
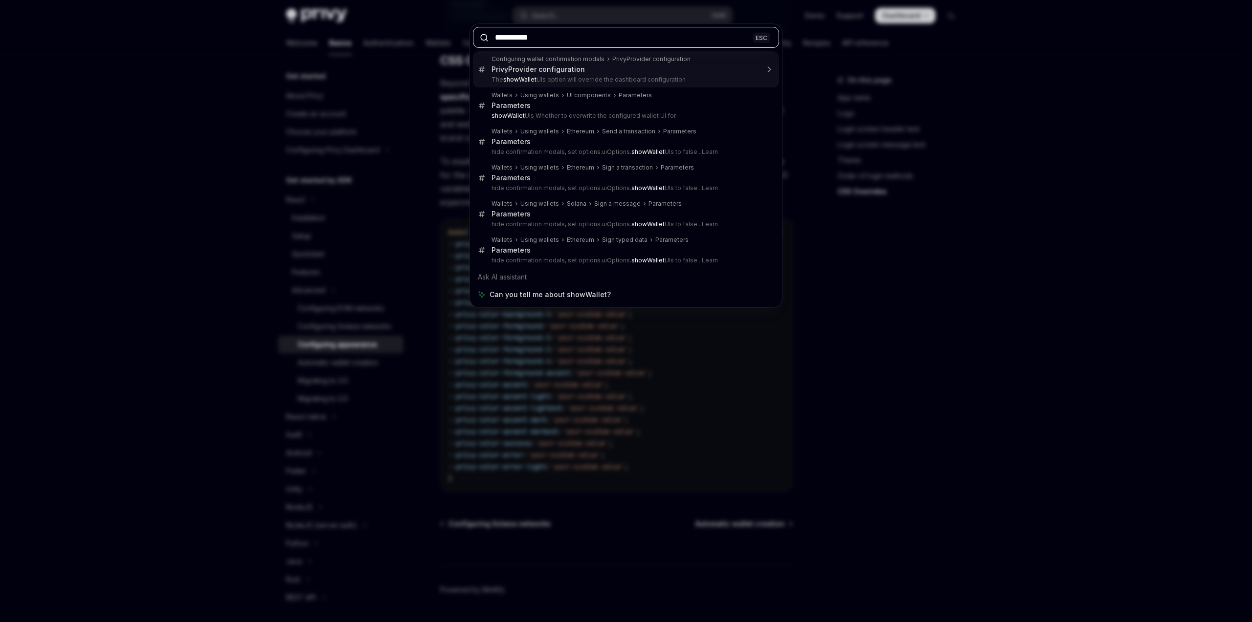
type input "**********"
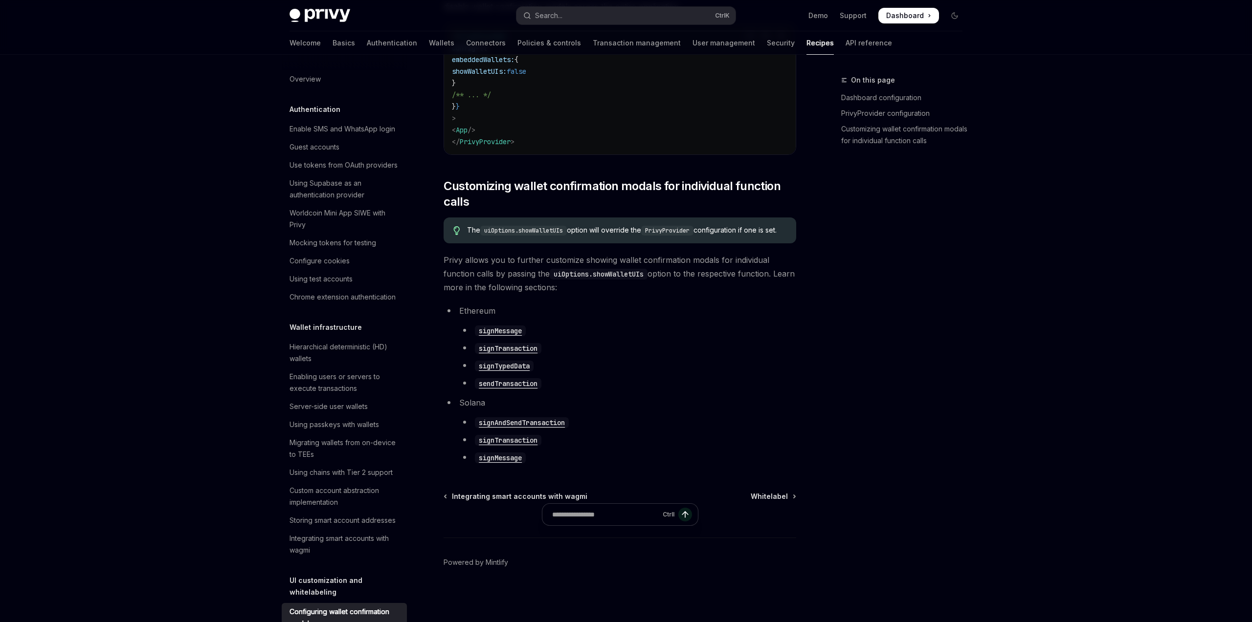
type textarea "*"
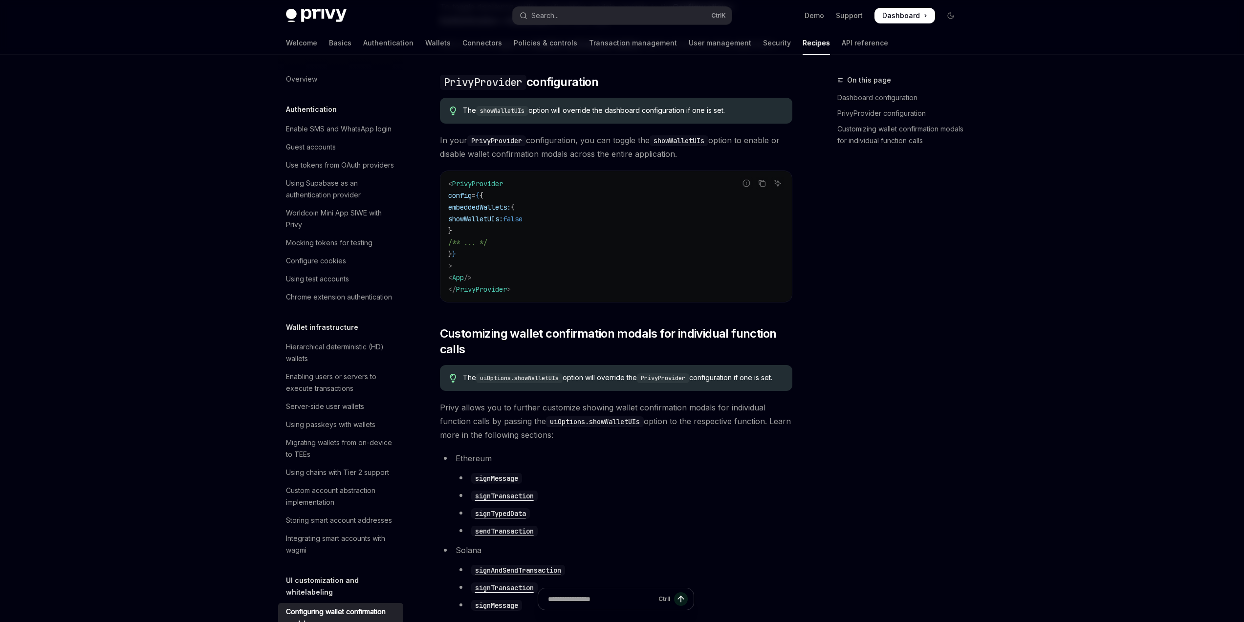
scroll to position [338, 0]
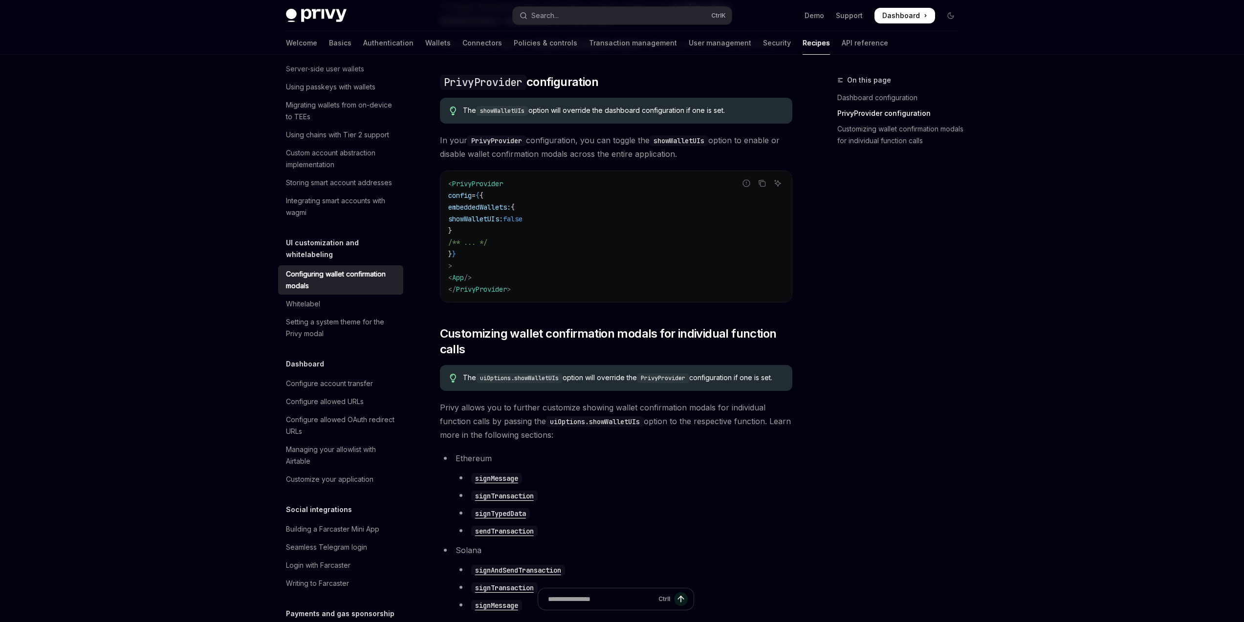
drag, startPoint x: 471, startPoint y: 221, endPoint x: 601, endPoint y: 227, distance: 130.2
click at [598, 227] on code "< PrivyProvider config = { { embeddedWallets: { showWalletUIs: false } /** ... …" at bounding box center [616, 236] width 336 height 117
click at [593, 217] on code "< PrivyProvider config = { { embeddedWallets: { showWalletUIs: false } /** ... …" at bounding box center [616, 236] width 336 height 117
drag, startPoint x: 486, startPoint y: 221, endPoint x: 473, endPoint y: 219, distance: 12.4
click at [473, 219] on code "< PrivyProvider config = { { embeddedWallets: { showWalletUIs: false } /** ... …" at bounding box center [616, 236] width 336 height 117
